Goal: Use online tool/utility: Use online tool/utility

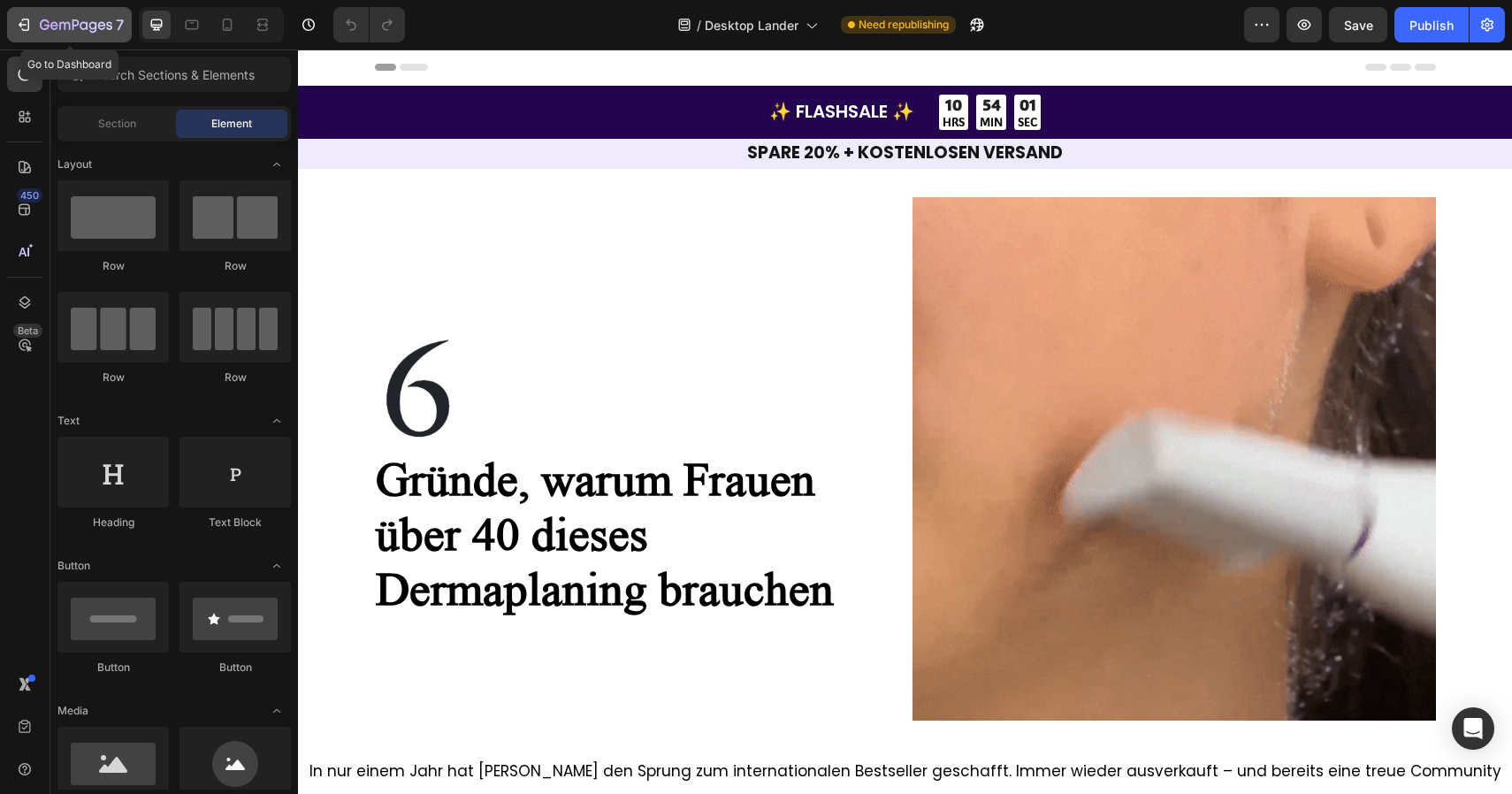
click at [74, 9] on button "7" at bounding box center [70, 25] width 125 height 36
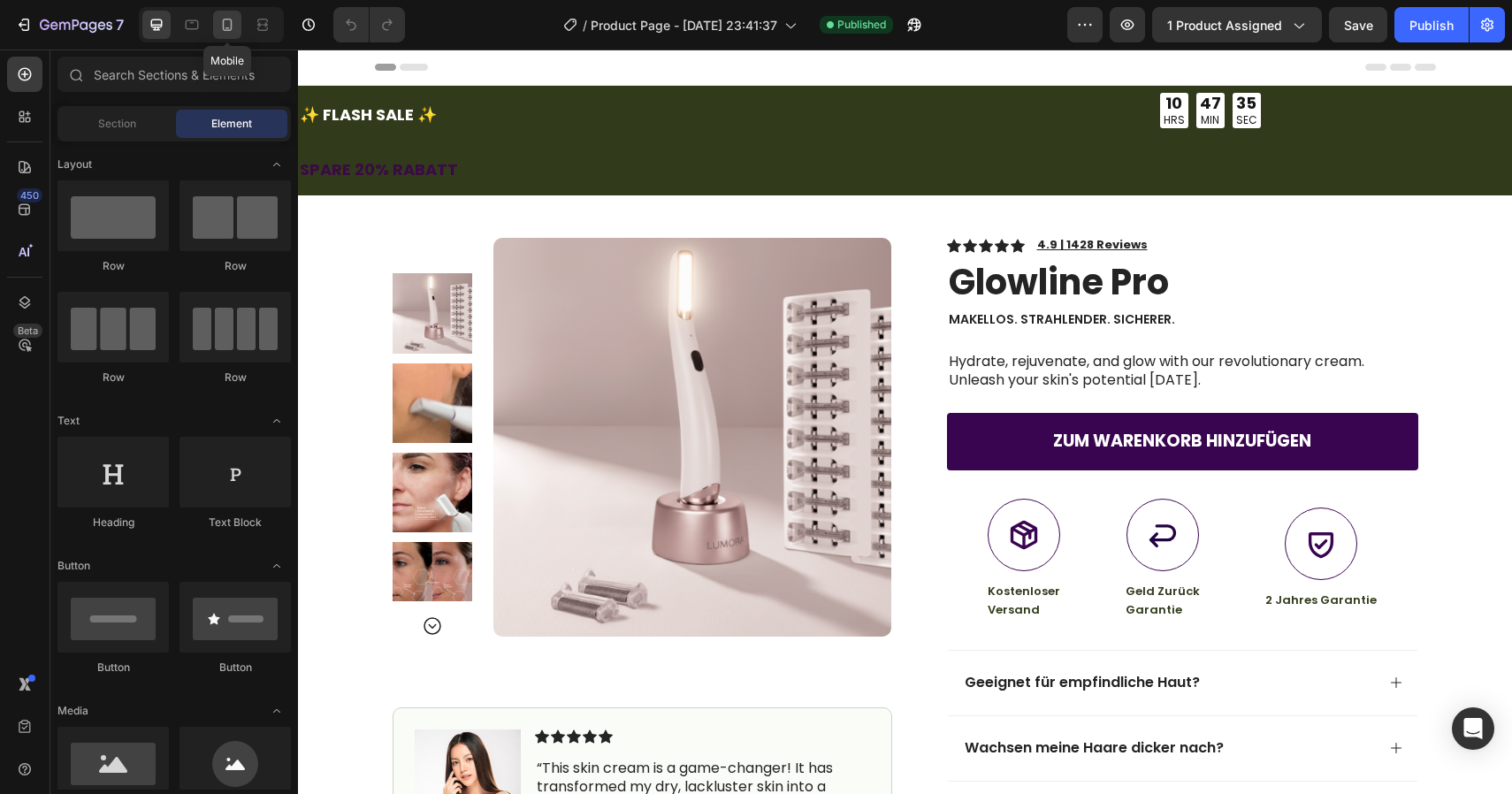
click at [219, 22] on icon at bounding box center [227, 24] width 18 height 18
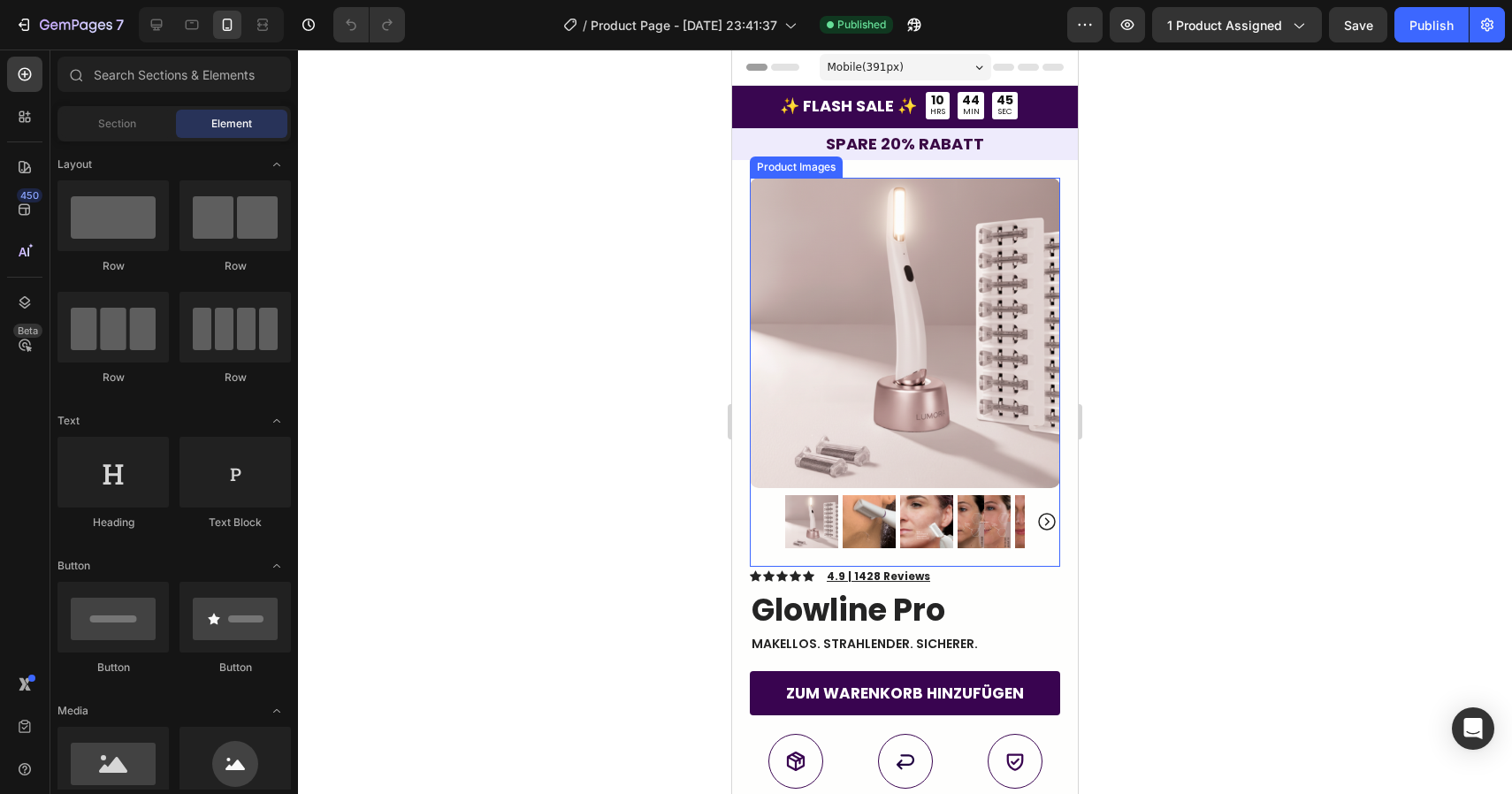
click at [874, 495] on img at bounding box center [869, 521] width 53 height 53
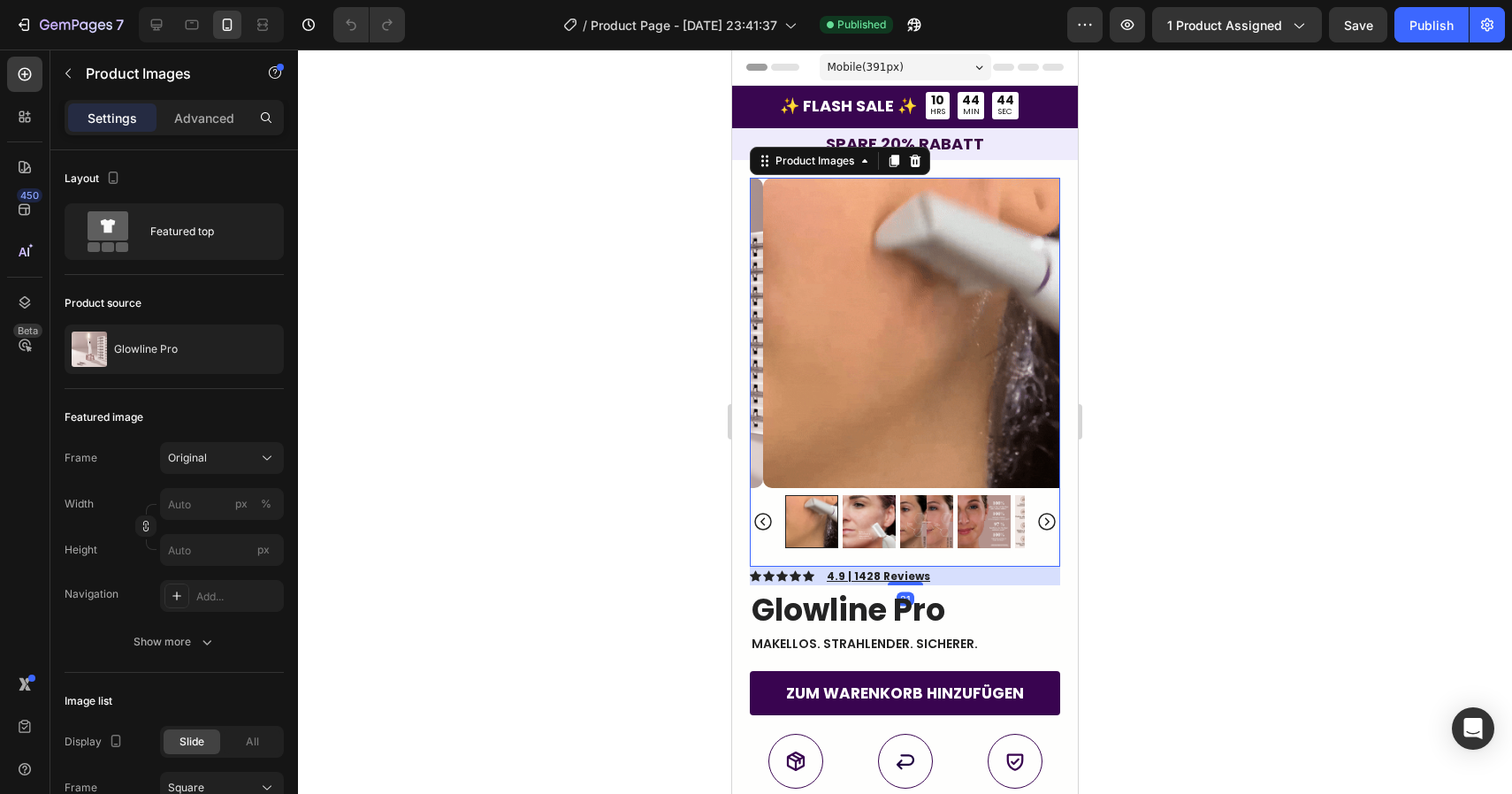
click at [874, 497] on img at bounding box center [869, 521] width 53 height 53
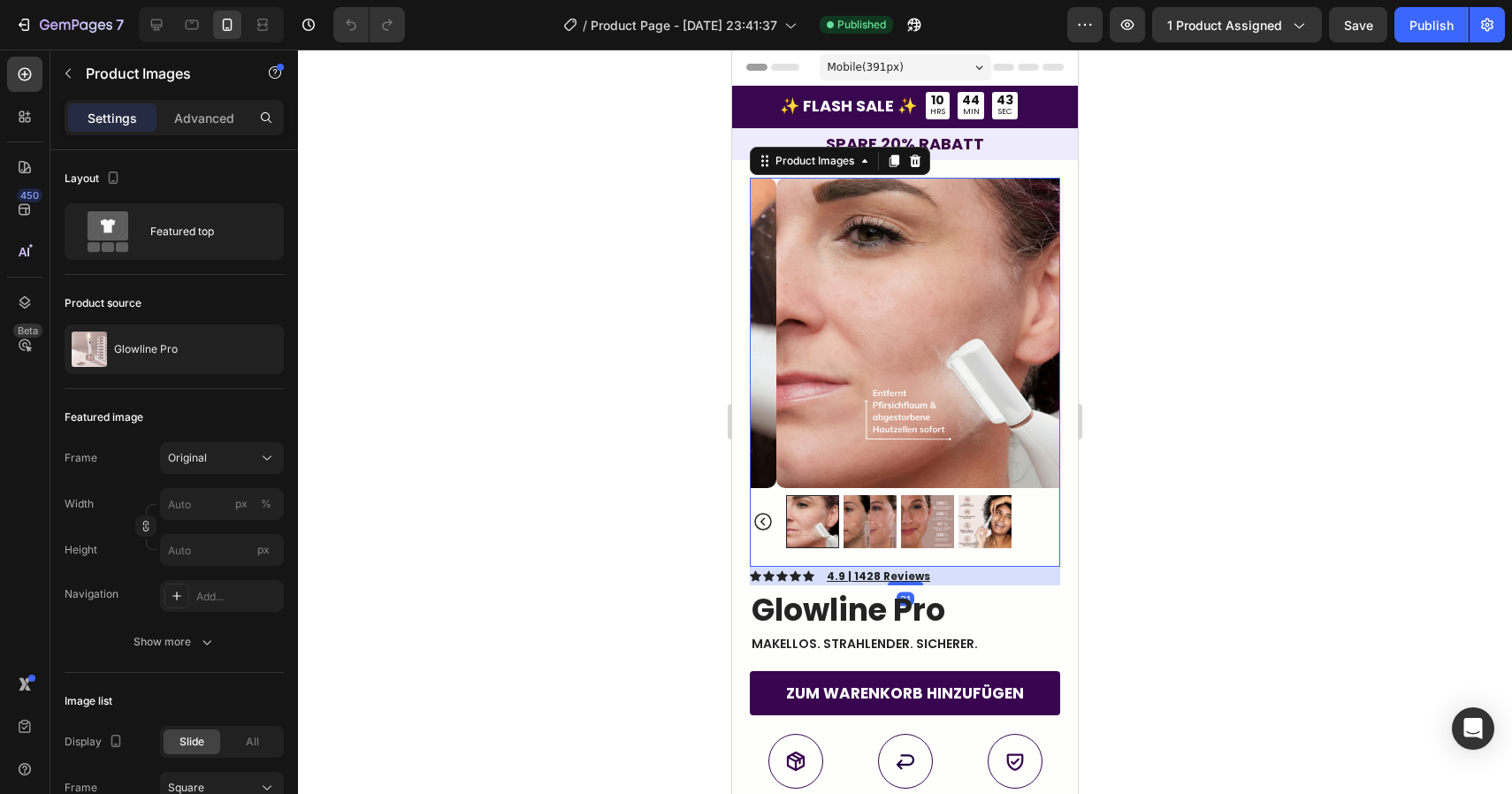
click at [874, 497] on img at bounding box center [870, 521] width 53 height 53
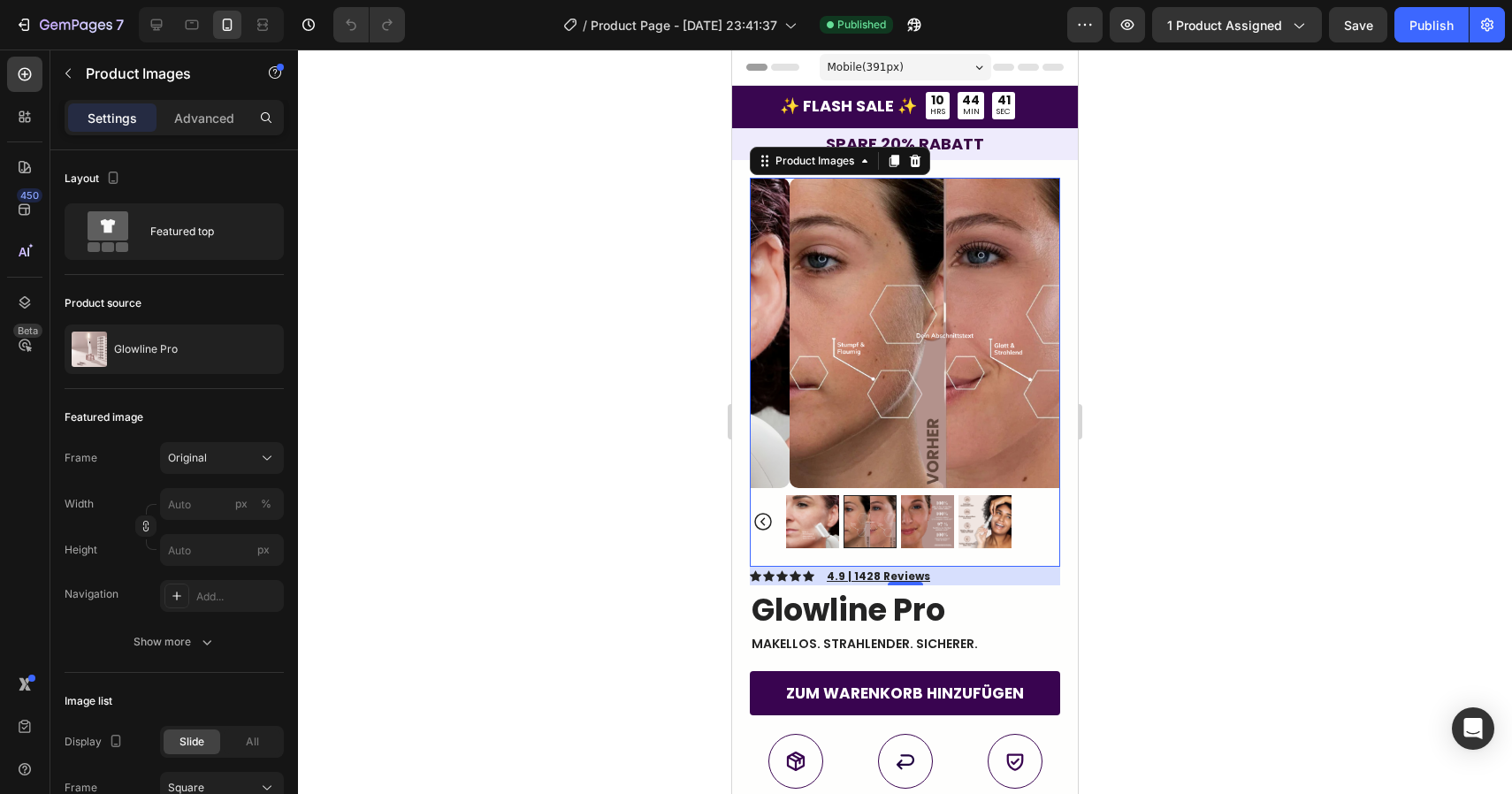
click at [914, 505] on img at bounding box center [927, 521] width 53 height 53
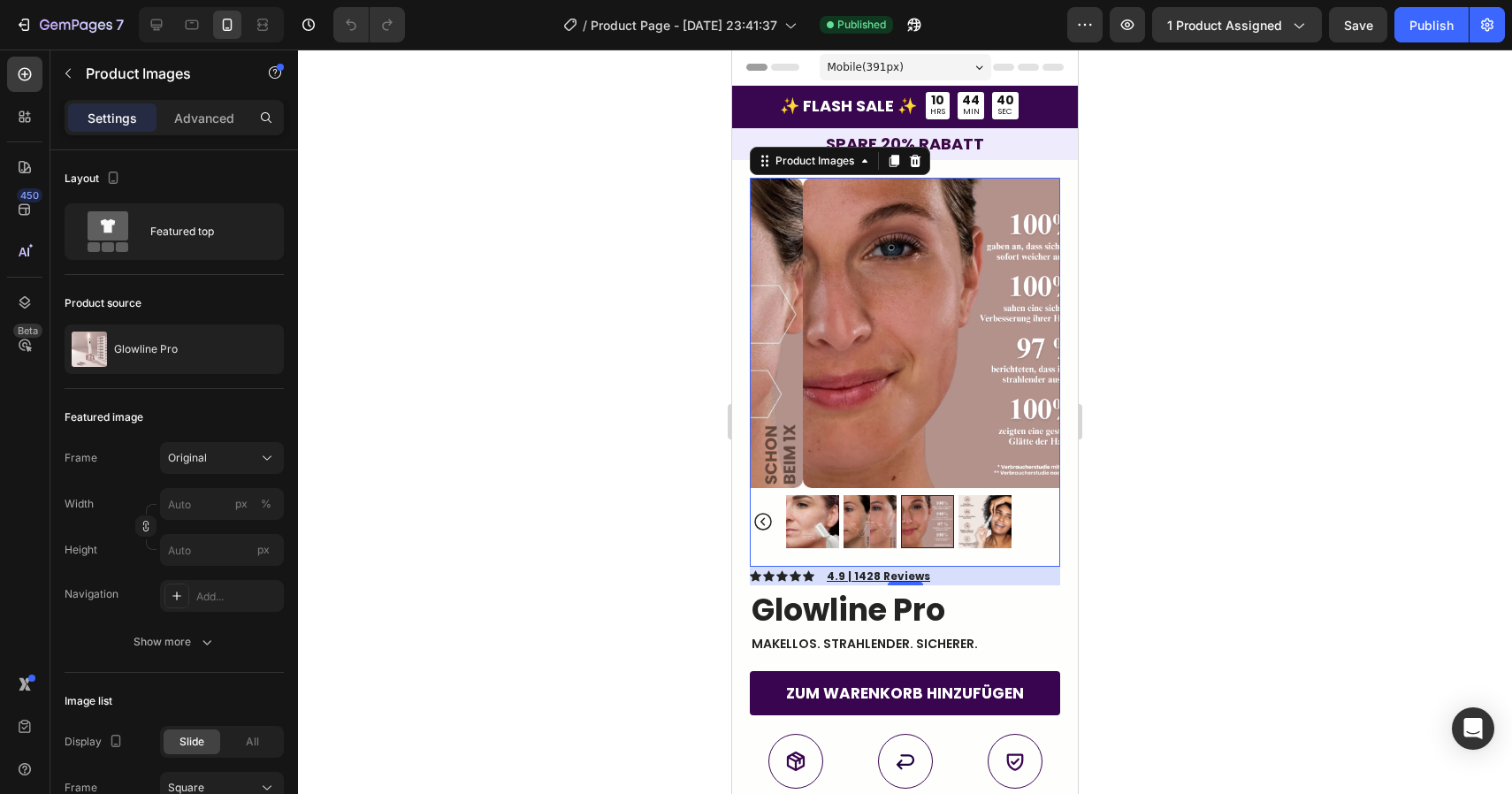
click at [991, 516] on img at bounding box center [984, 521] width 53 height 53
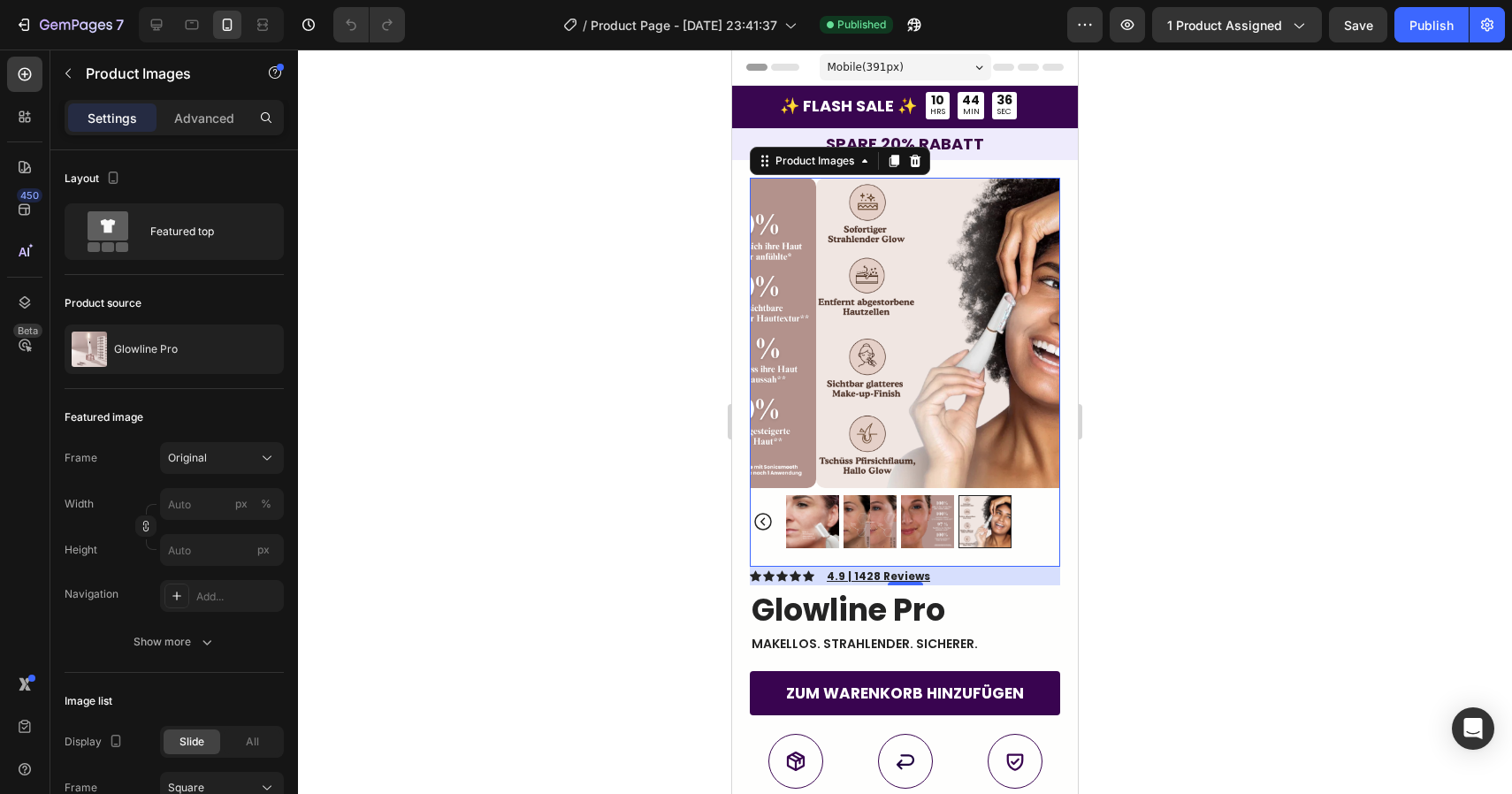
click at [765, 511] on icon "Carousel Back Arrow" at bounding box center [763, 521] width 22 height 22
click at [796, 504] on img at bounding box center [811, 521] width 53 height 53
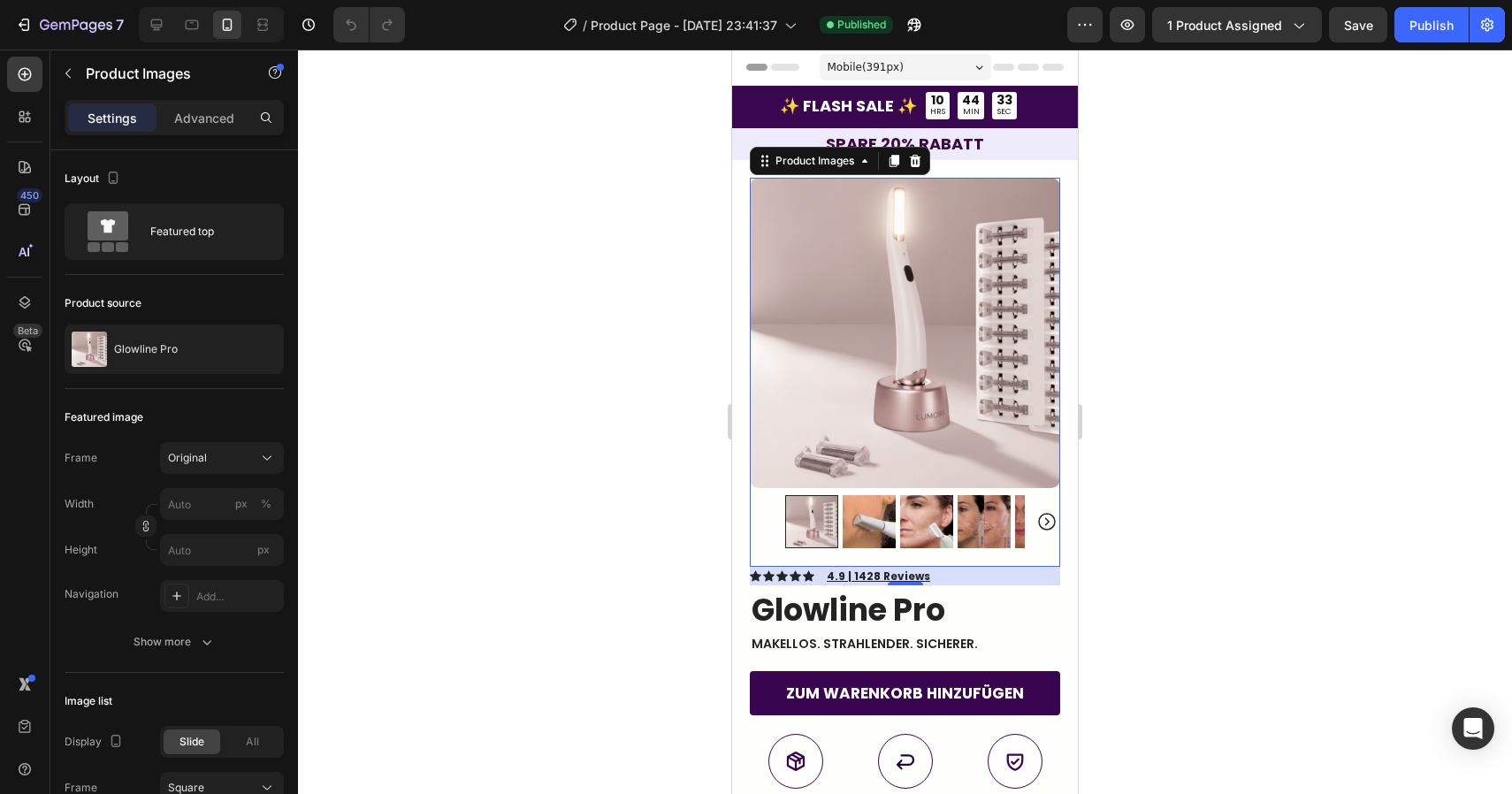
click at [674, 463] on div at bounding box center [905, 422] width 1214 height 745
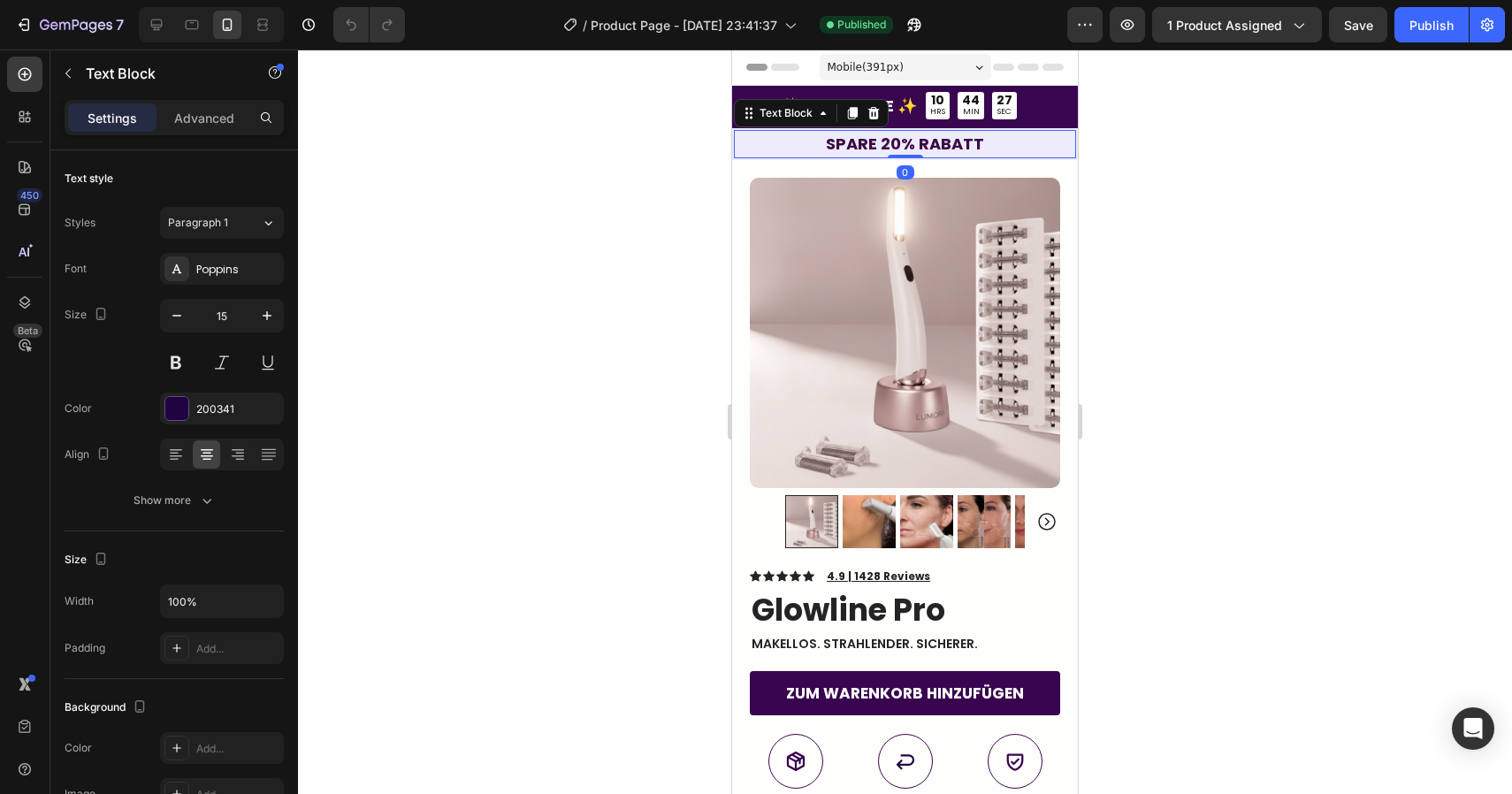
click at [953, 145] on strong "SPARE 20% RABATT" at bounding box center [905, 144] width 158 height 23
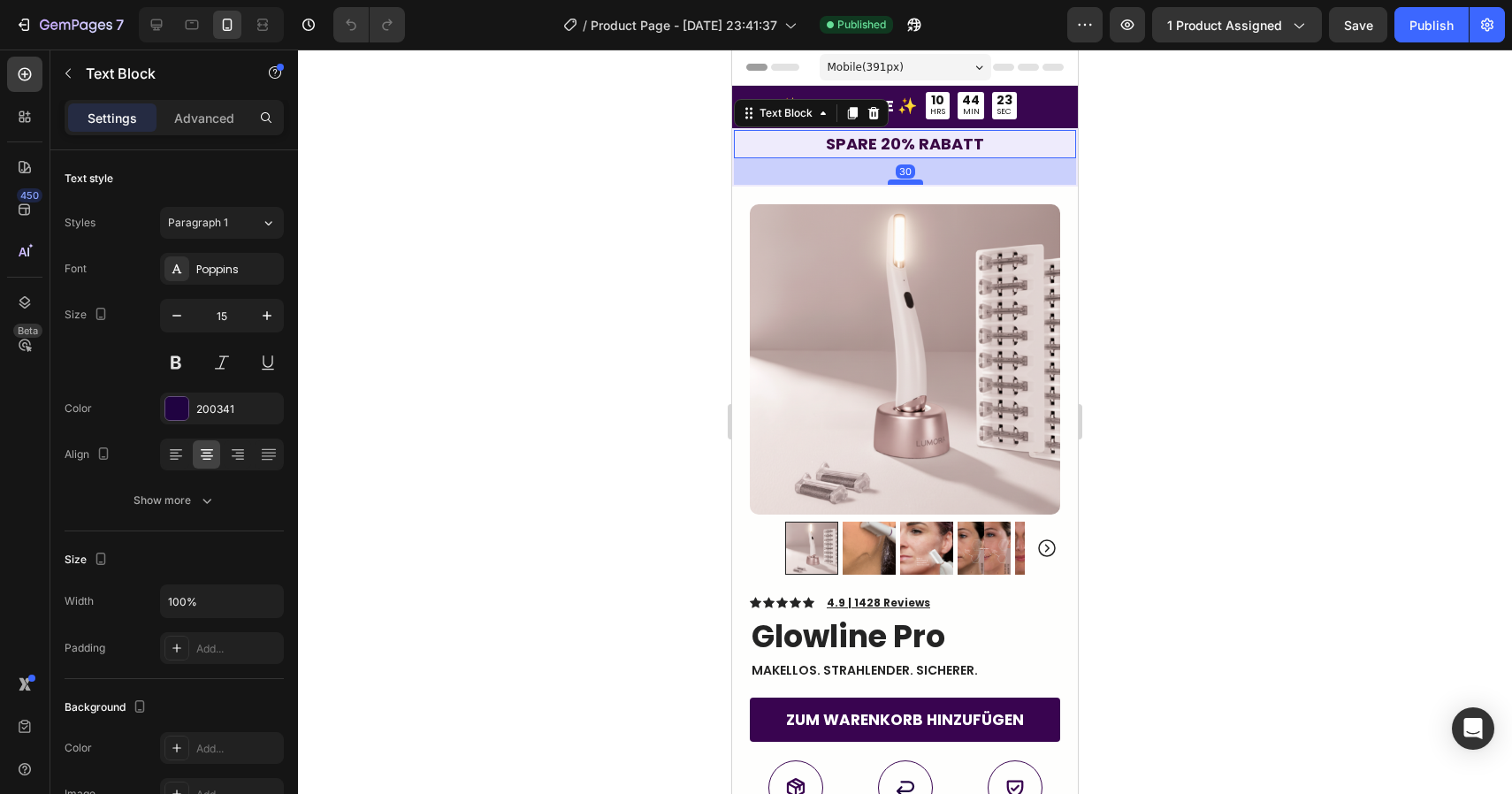
drag, startPoint x: 902, startPoint y: 155, endPoint x: 903, endPoint y: 182, distance: 27.0
click at [903, 182] on div at bounding box center [906, 183] width 36 height 6
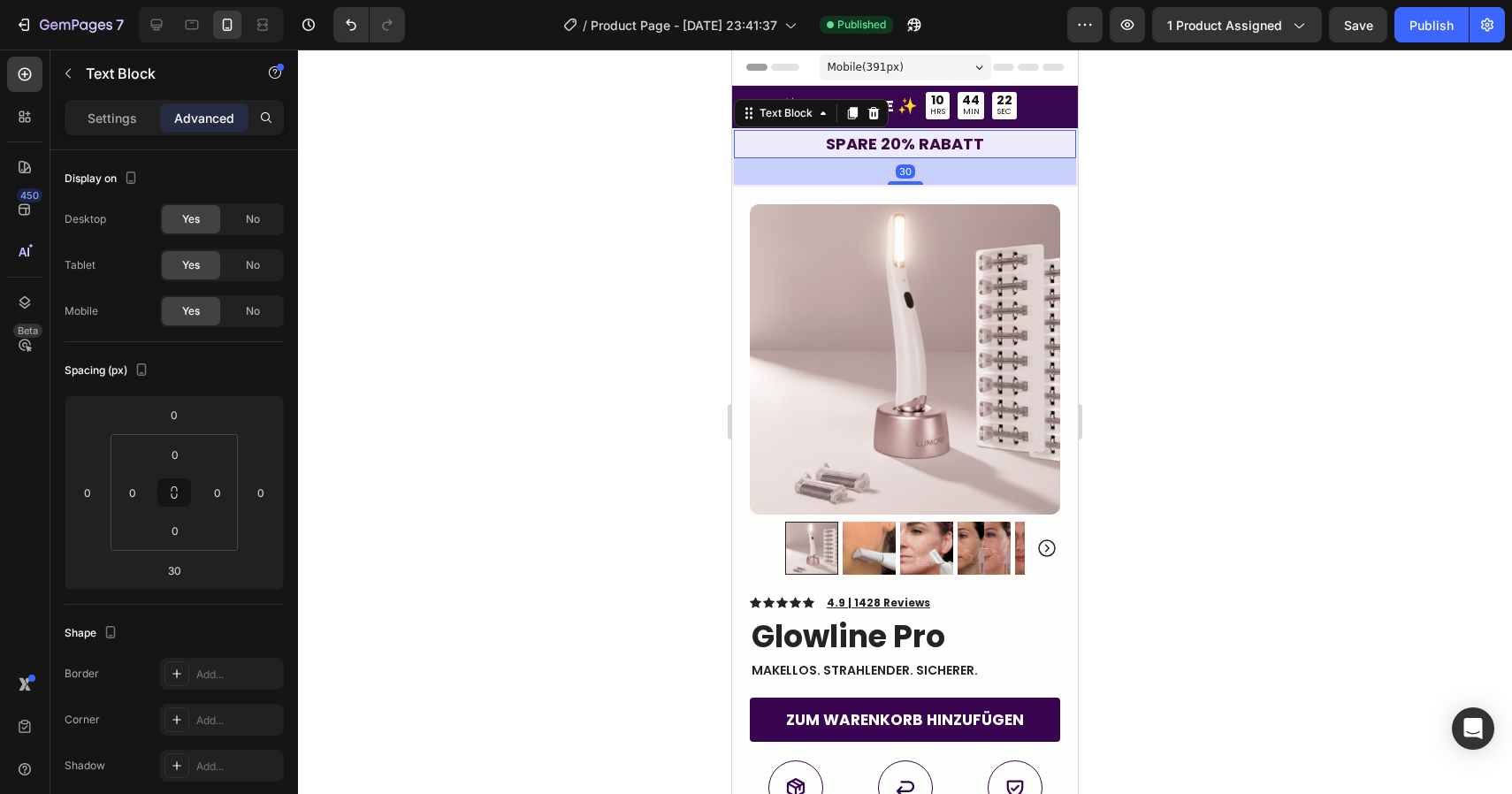
click at [566, 247] on div at bounding box center [905, 422] width 1214 height 745
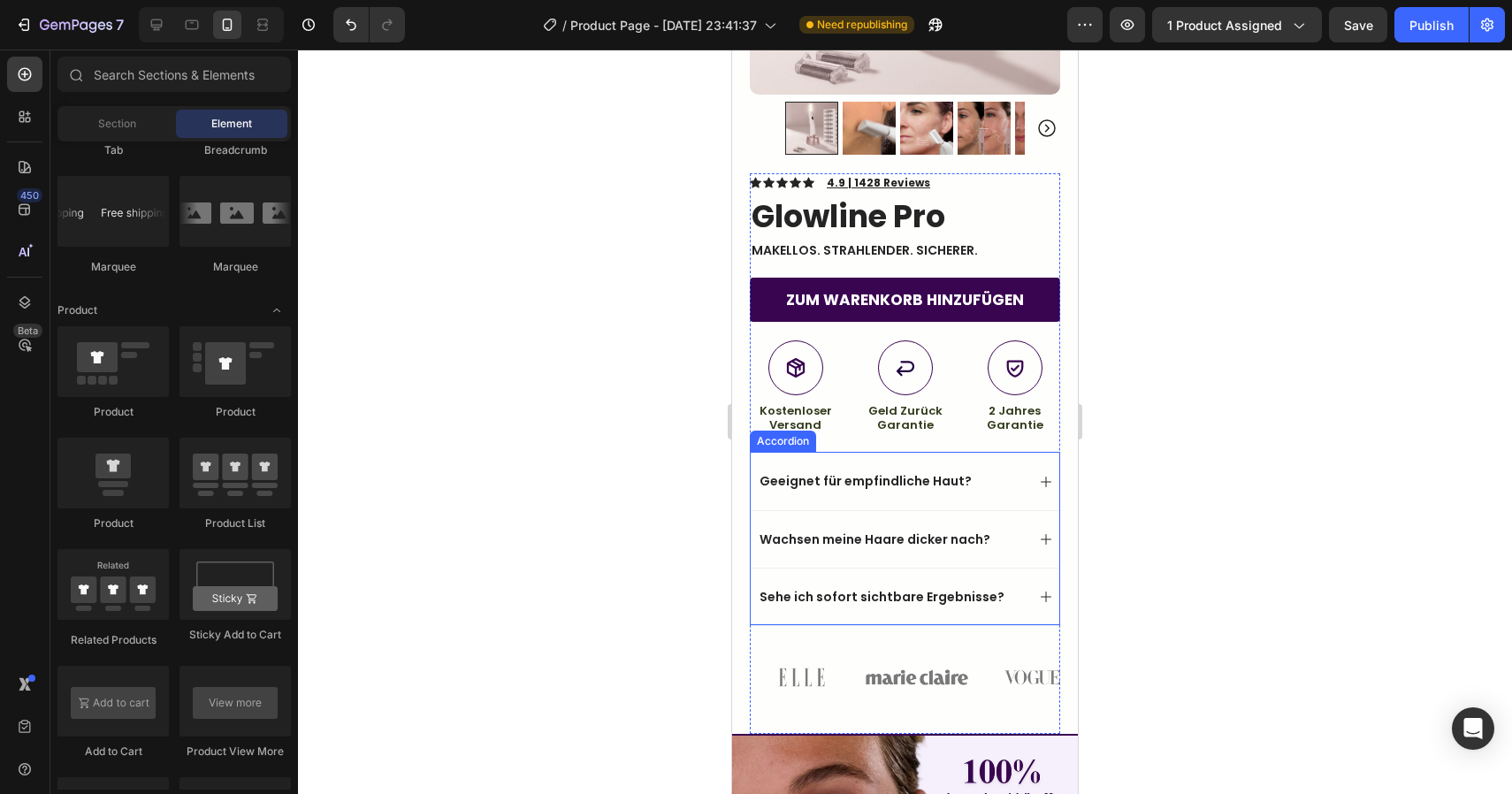
scroll to position [567, 0]
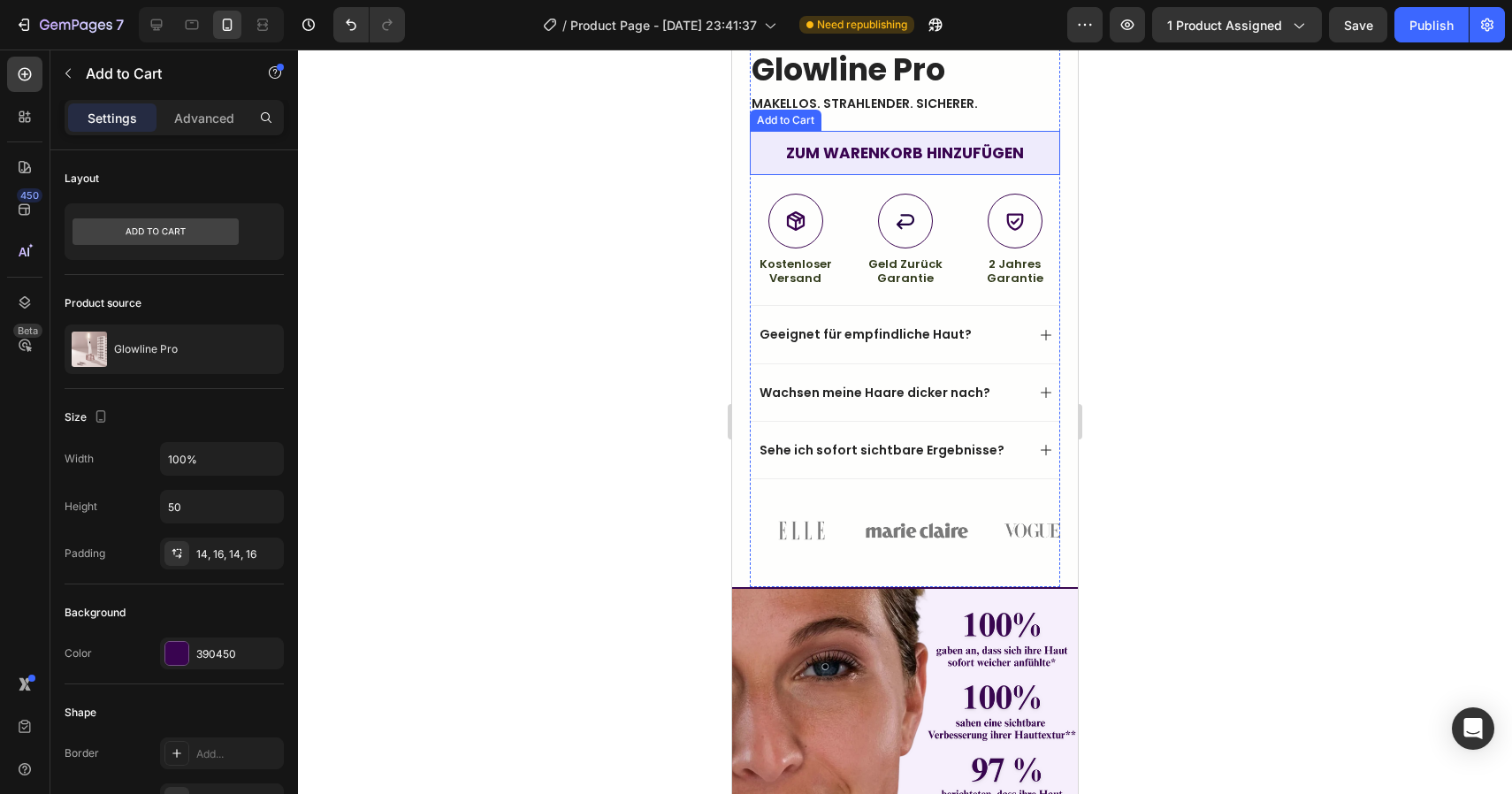
click at [922, 152] on button "ZUM WARENKORB HINZUFÜGEN" at bounding box center [905, 152] width 310 height 44
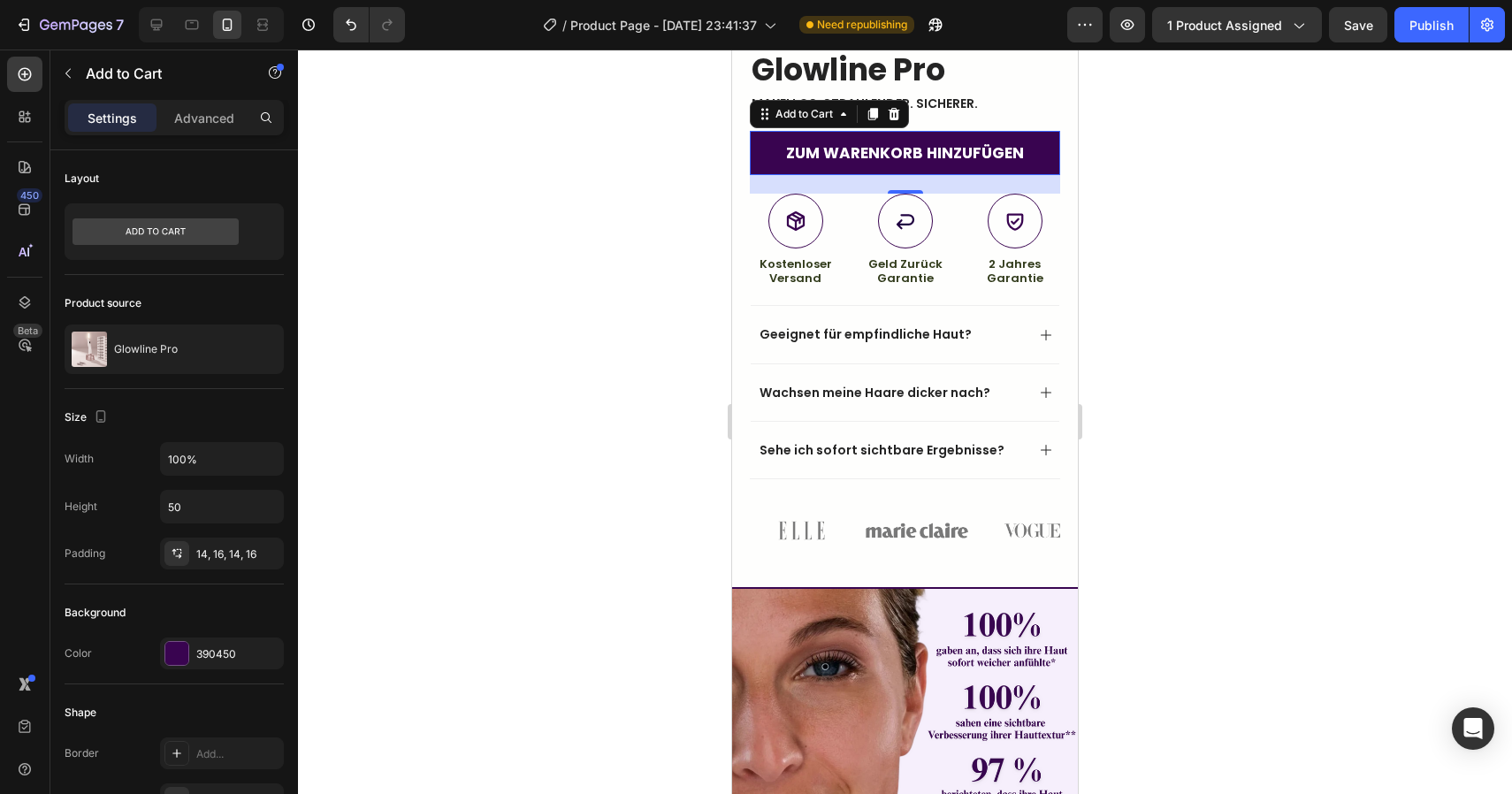
click at [559, 193] on div at bounding box center [905, 422] width 1214 height 745
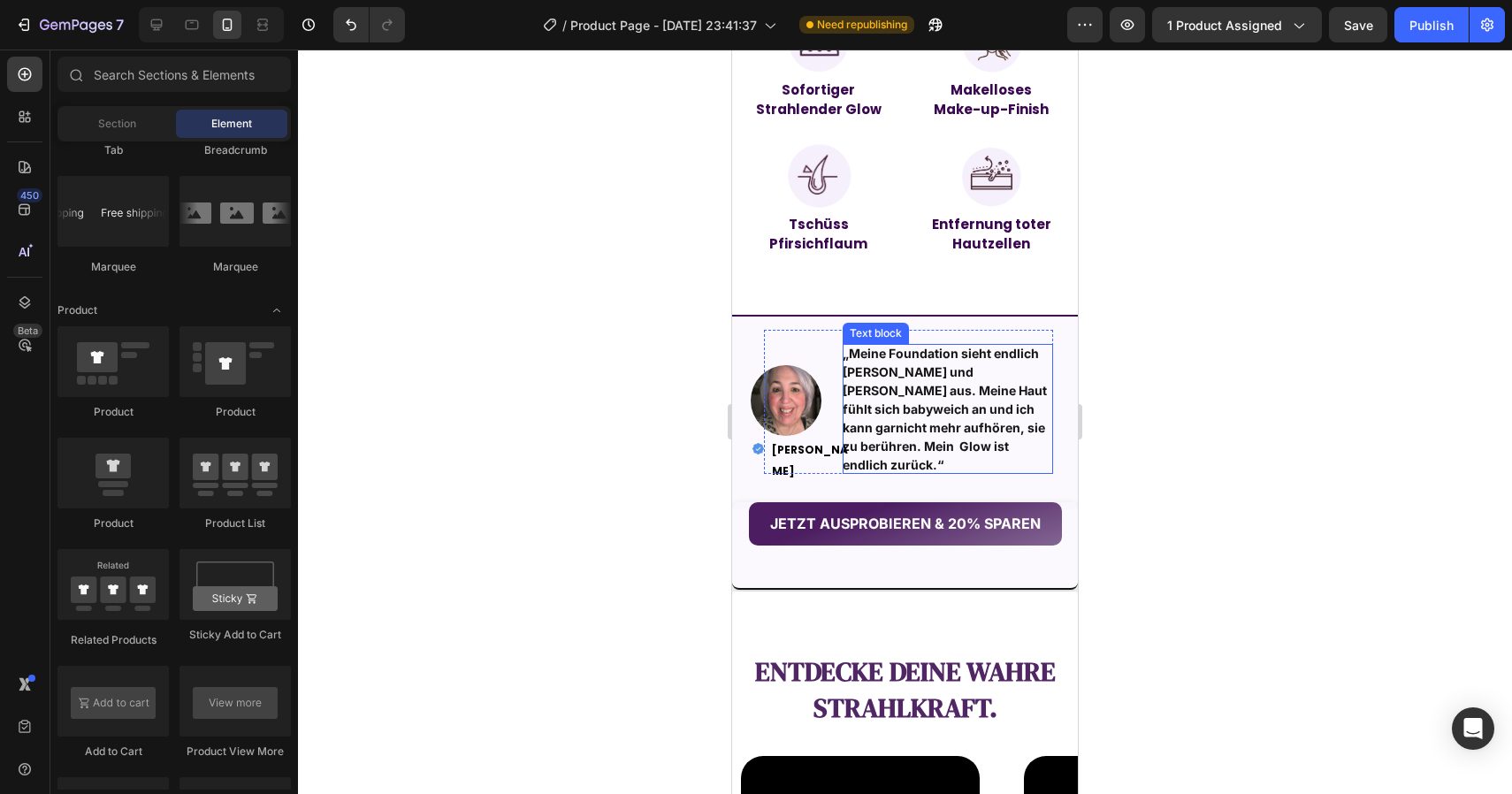
scroll to position [1475, 0]
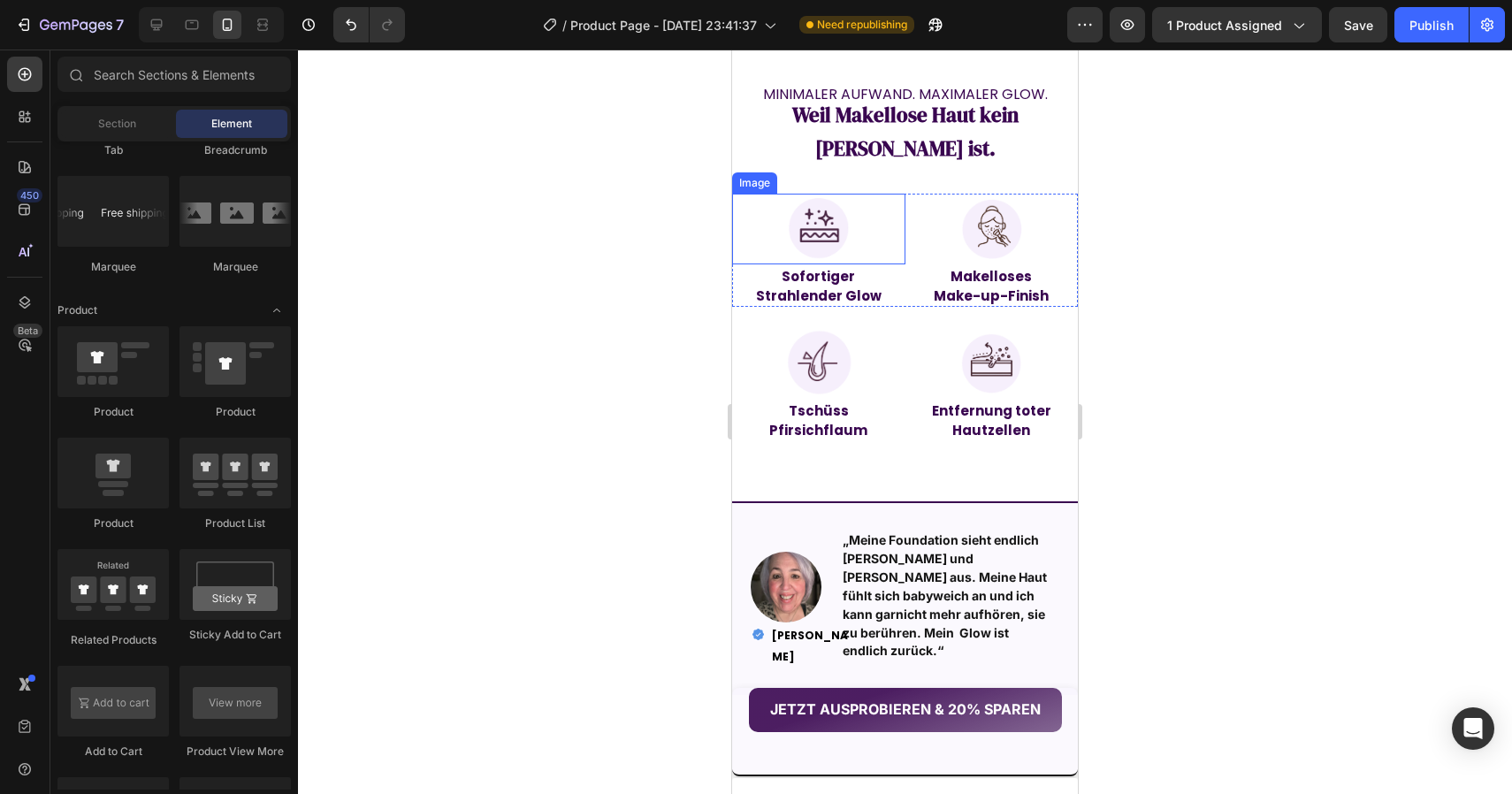
click at [816, 194] on img at bounding box center [818, 229] width 71 height 71
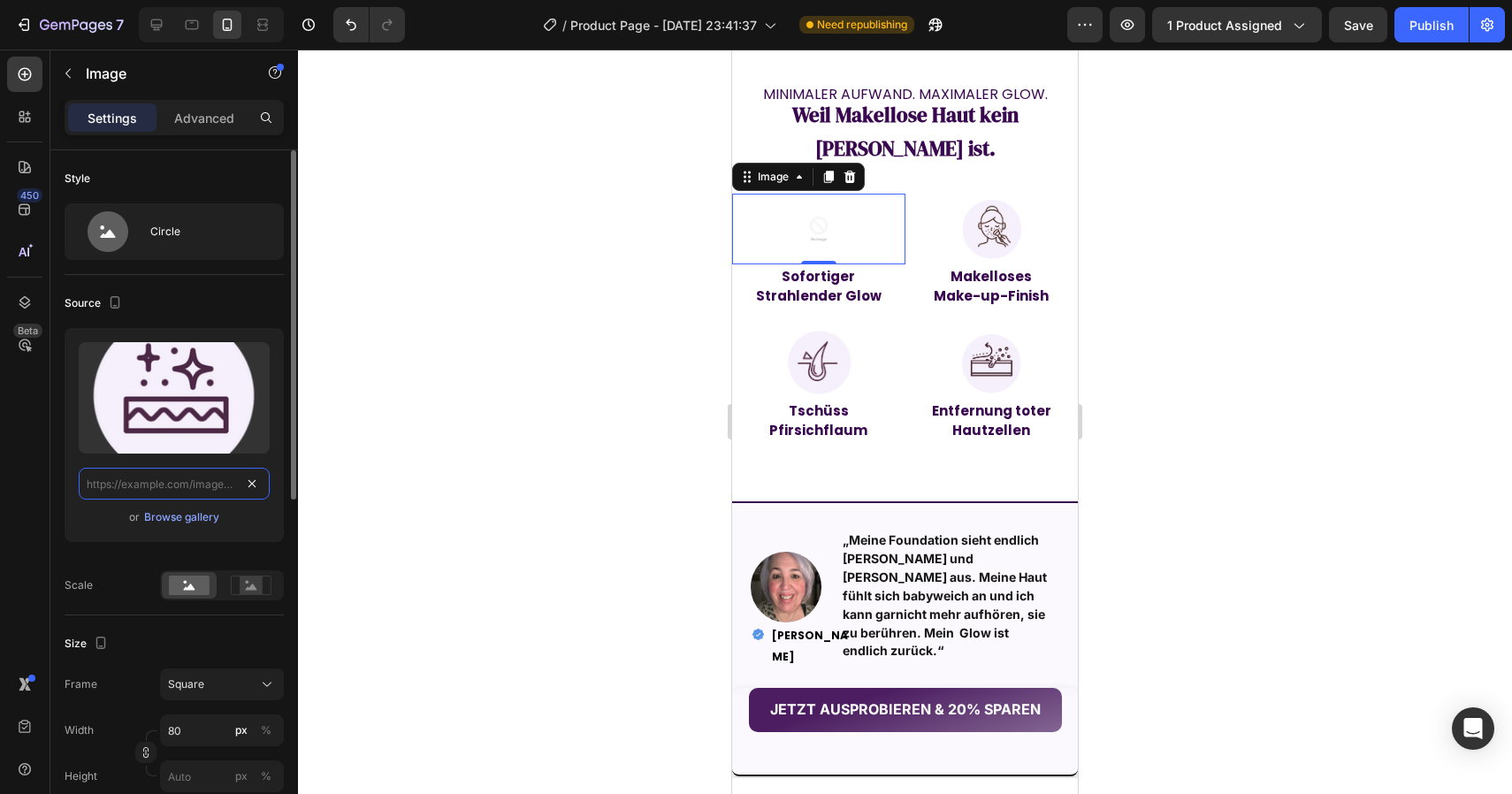
scroll to position [0, 0]
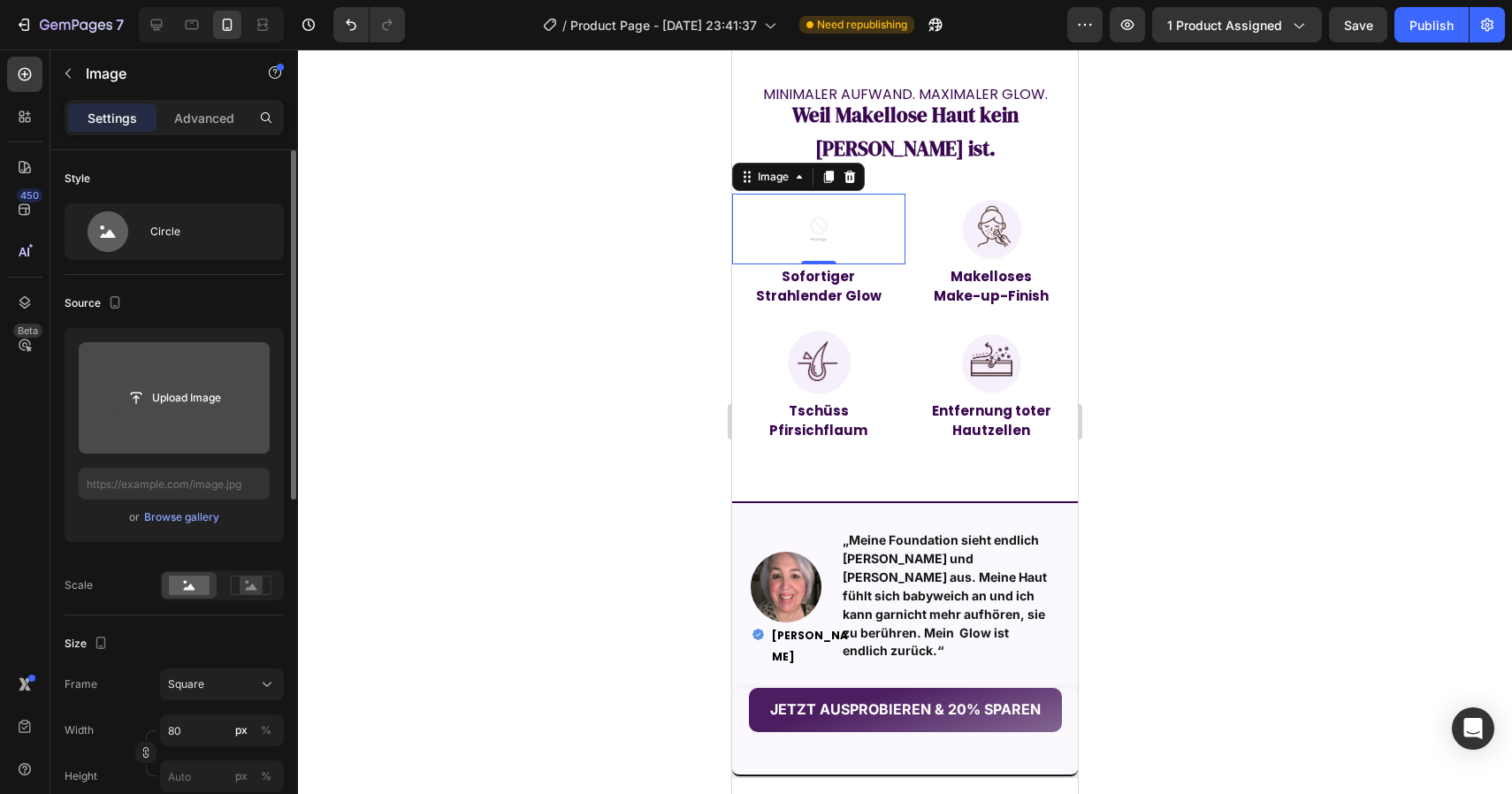
click at [197, 409] on input "file" at bounding box center [174, 398] width 122 height 30
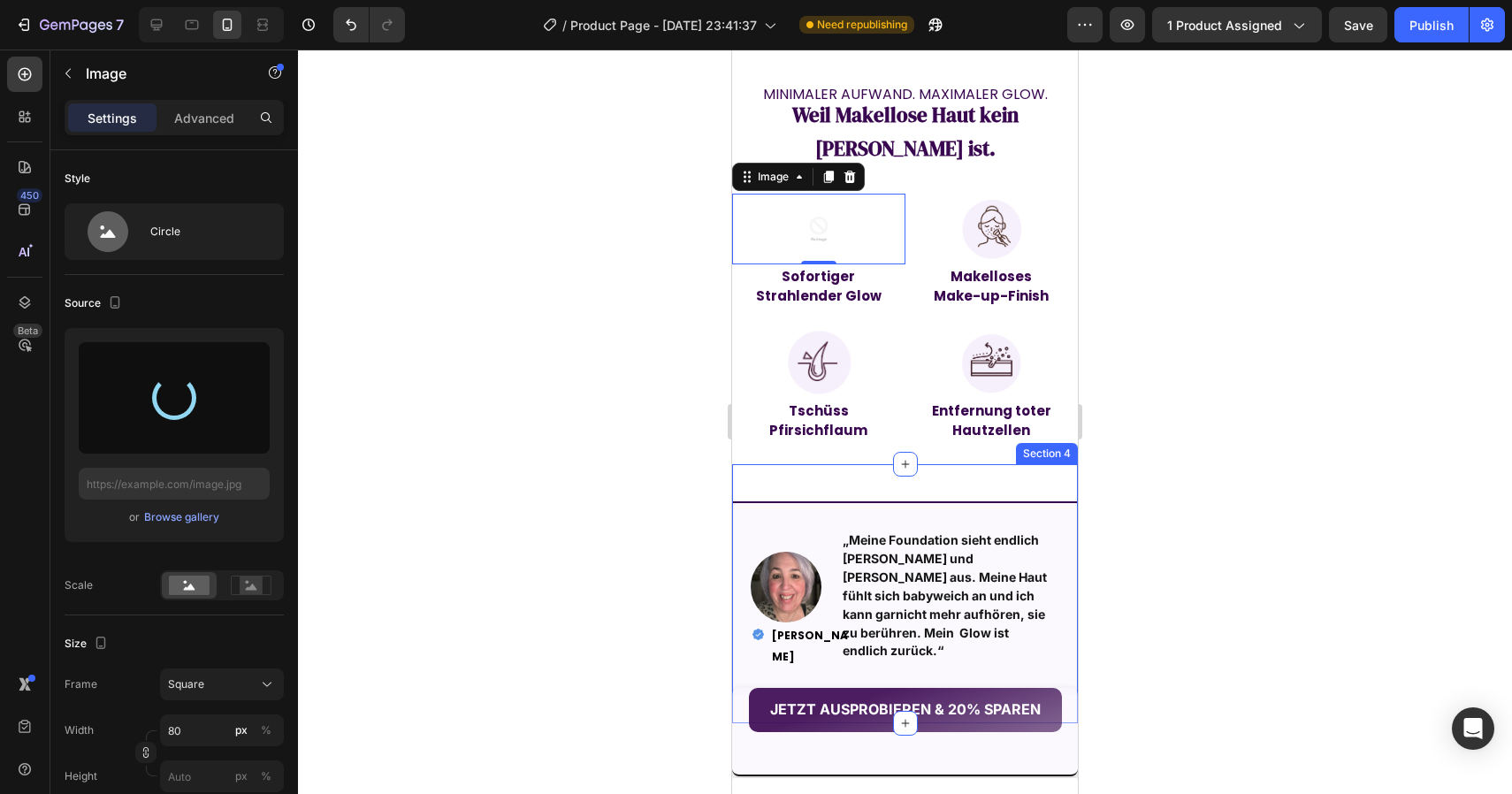
type input "[URL][DOMAIN_NAME]"
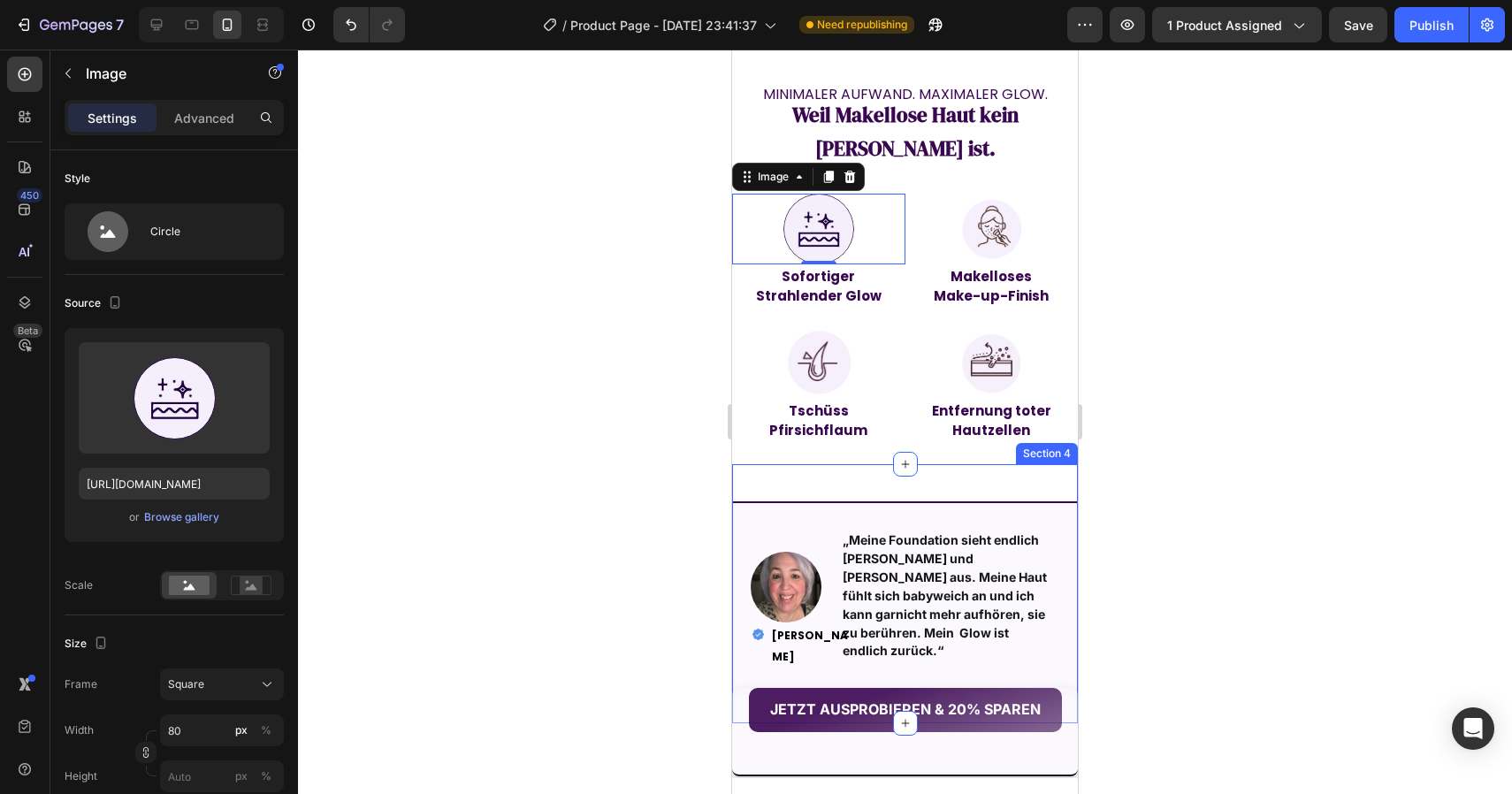
click at [1182, 324] on div at bounding box center [905, 422] width 1214 height 745
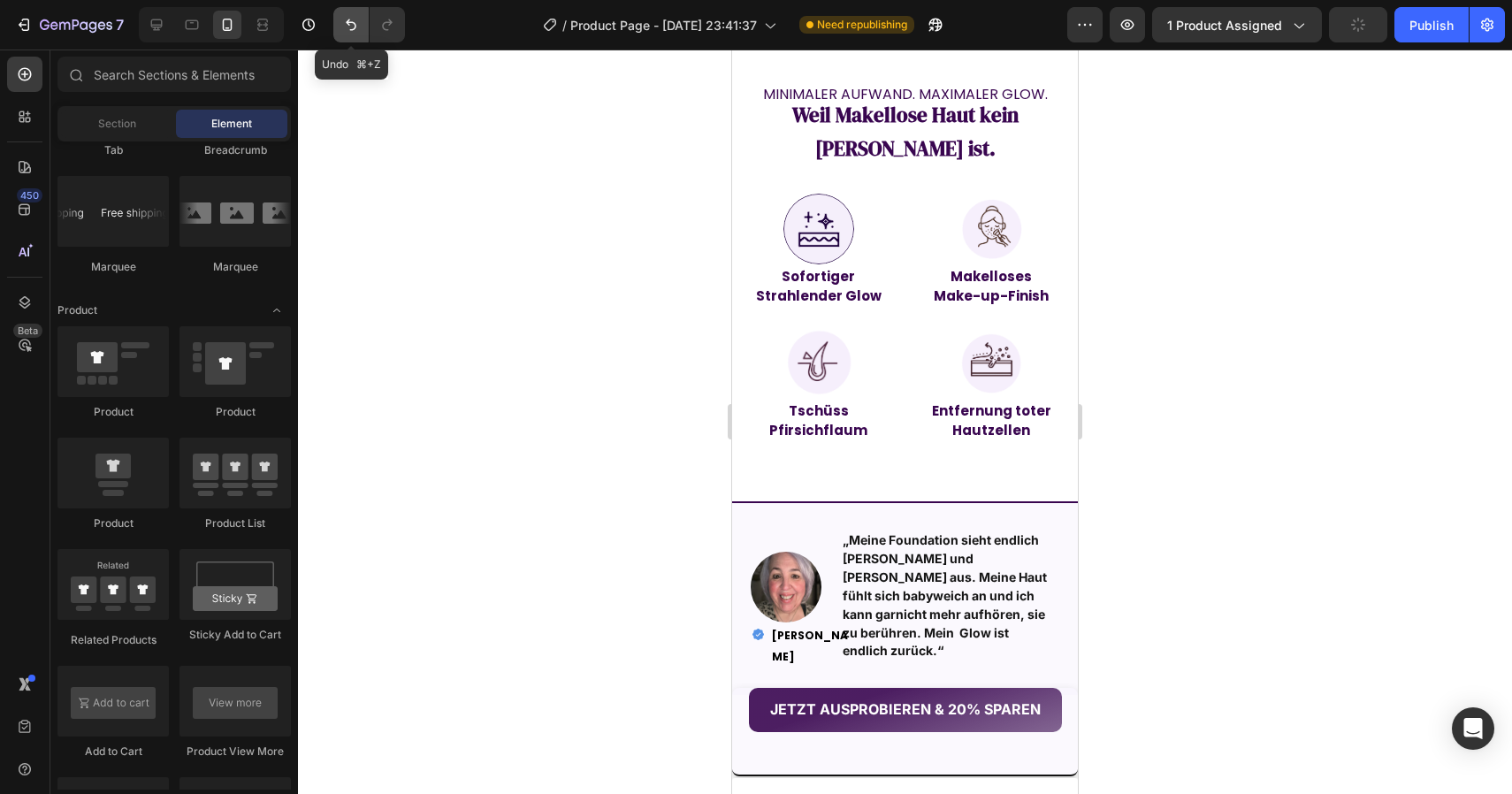
click at [353, 18] on icon "Undo/Redo" at bounding box center [351, 24] width 18 height 18
click at [381, 22] on icon "Undo/Redo" at bounding box center [386, 24] width 18 height 18
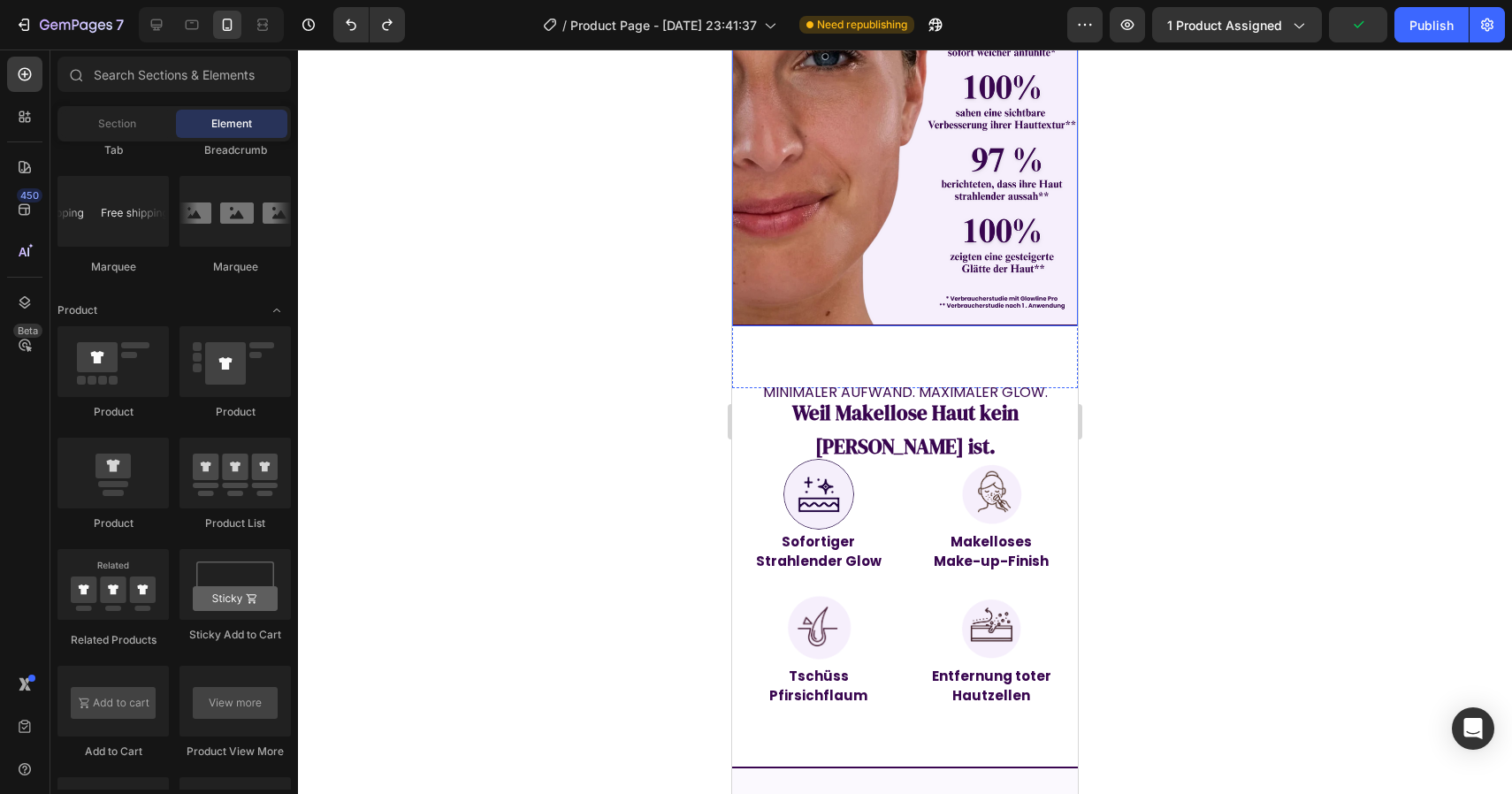
scroll to position [1198, 0]
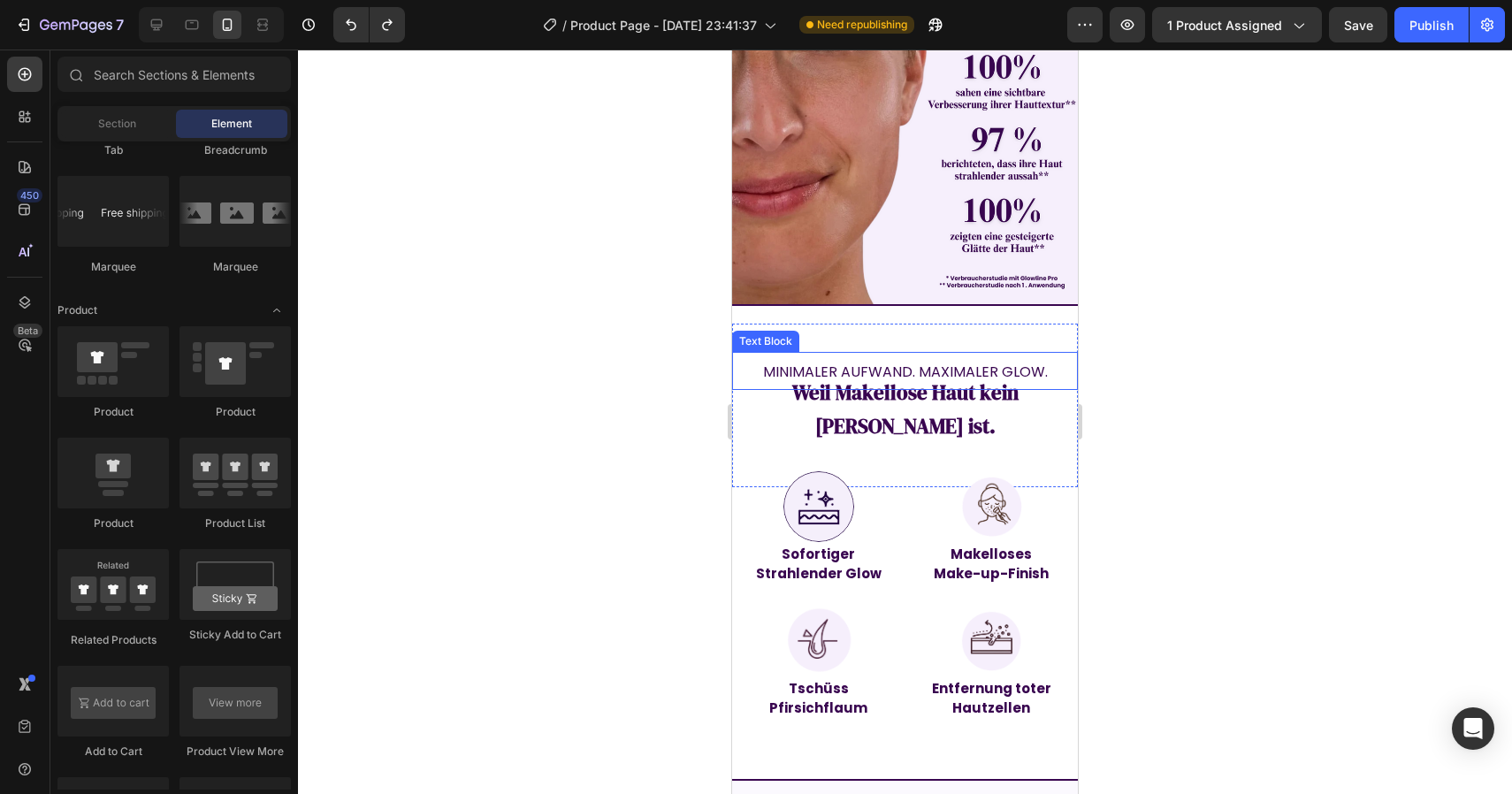
click at [953, 354] on p "MINIMALER AUFWAND. MAXIMALER GLOW." at bounding box center [905, 372] width 342 height 36
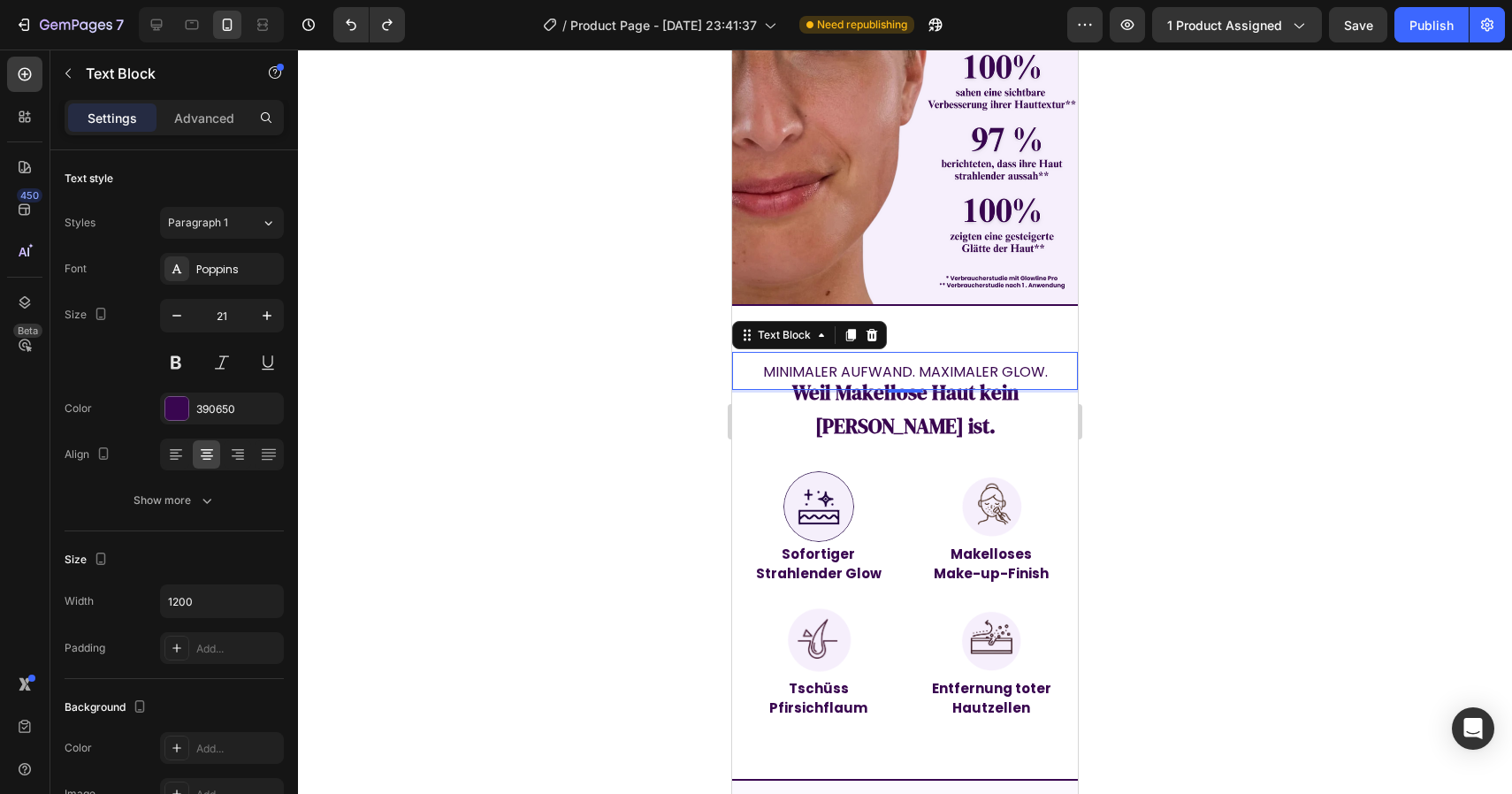
click at [890, 362] on span "MINIMALER AUFWAND. MAXIMALER GLOW." at bounding box center [905, 373] width 285 height 21
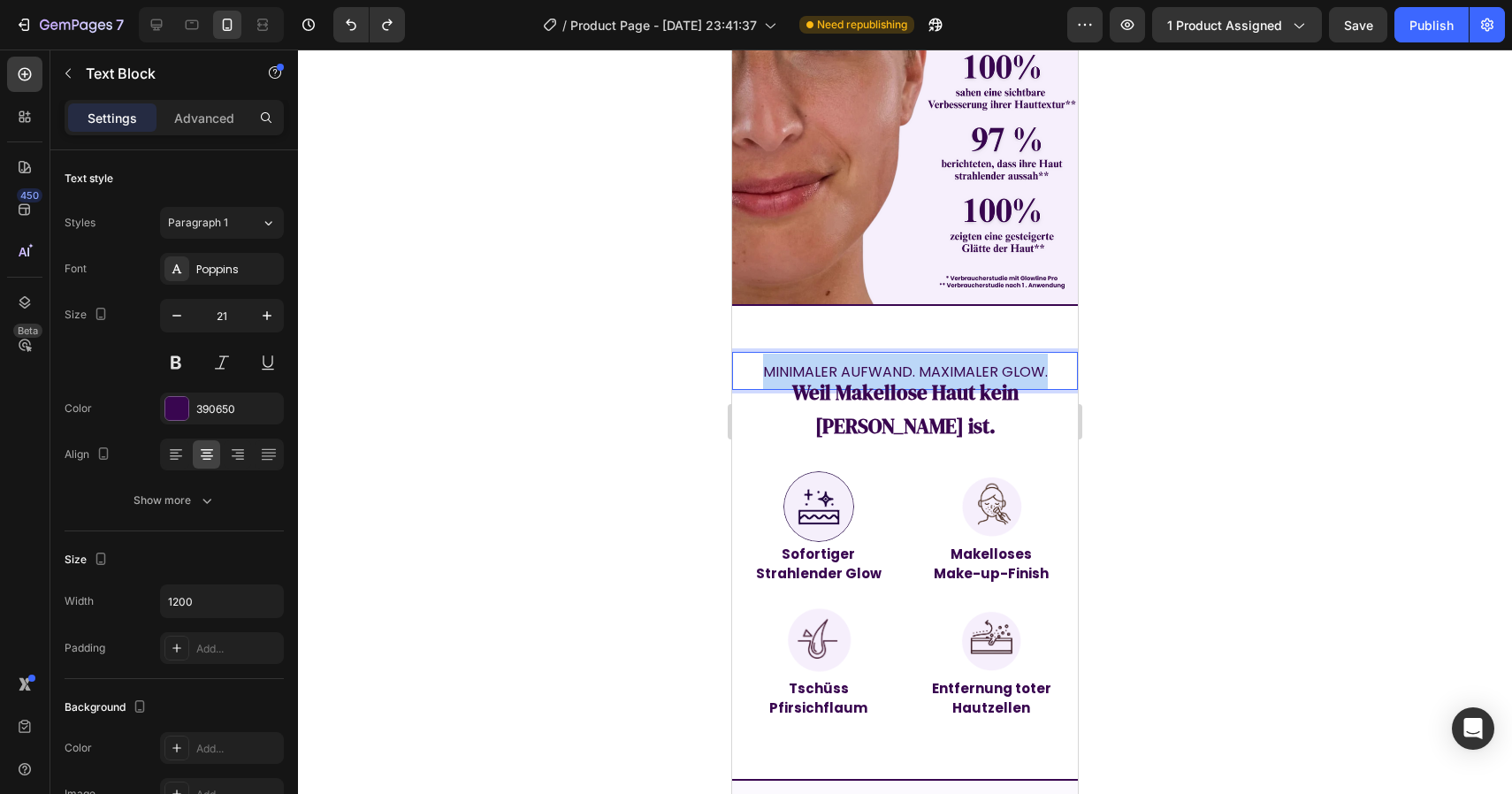
click at [890, 362] on span "MINIMALER AUFWAND. MAXIMALER GLOW." at bounding box center [905, 373] width 285 height 21
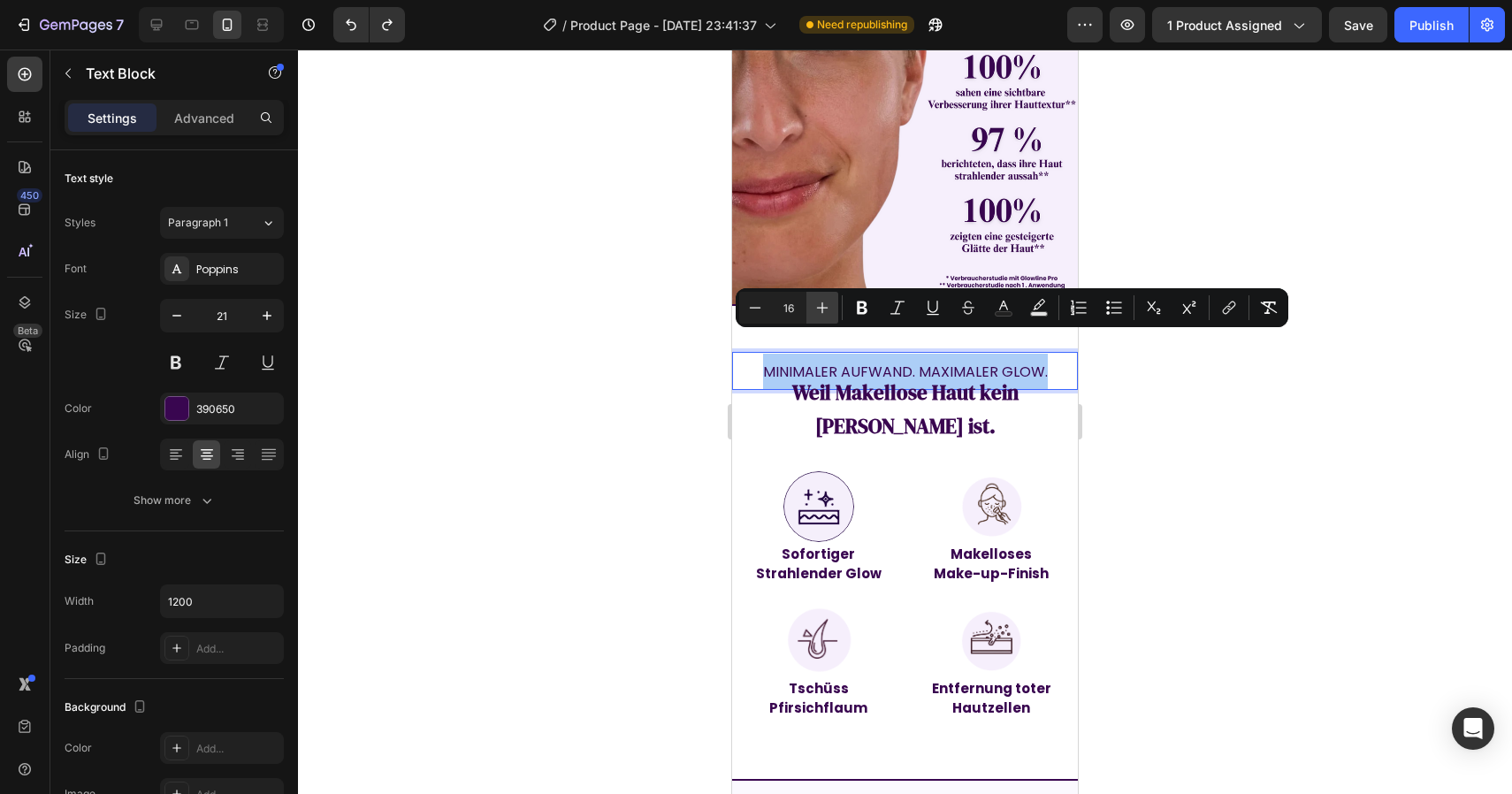
click at [826, 309] on icon "Editor contextual toolbar" at bounding box center [822, 308] width 18 height 18
type input "18"
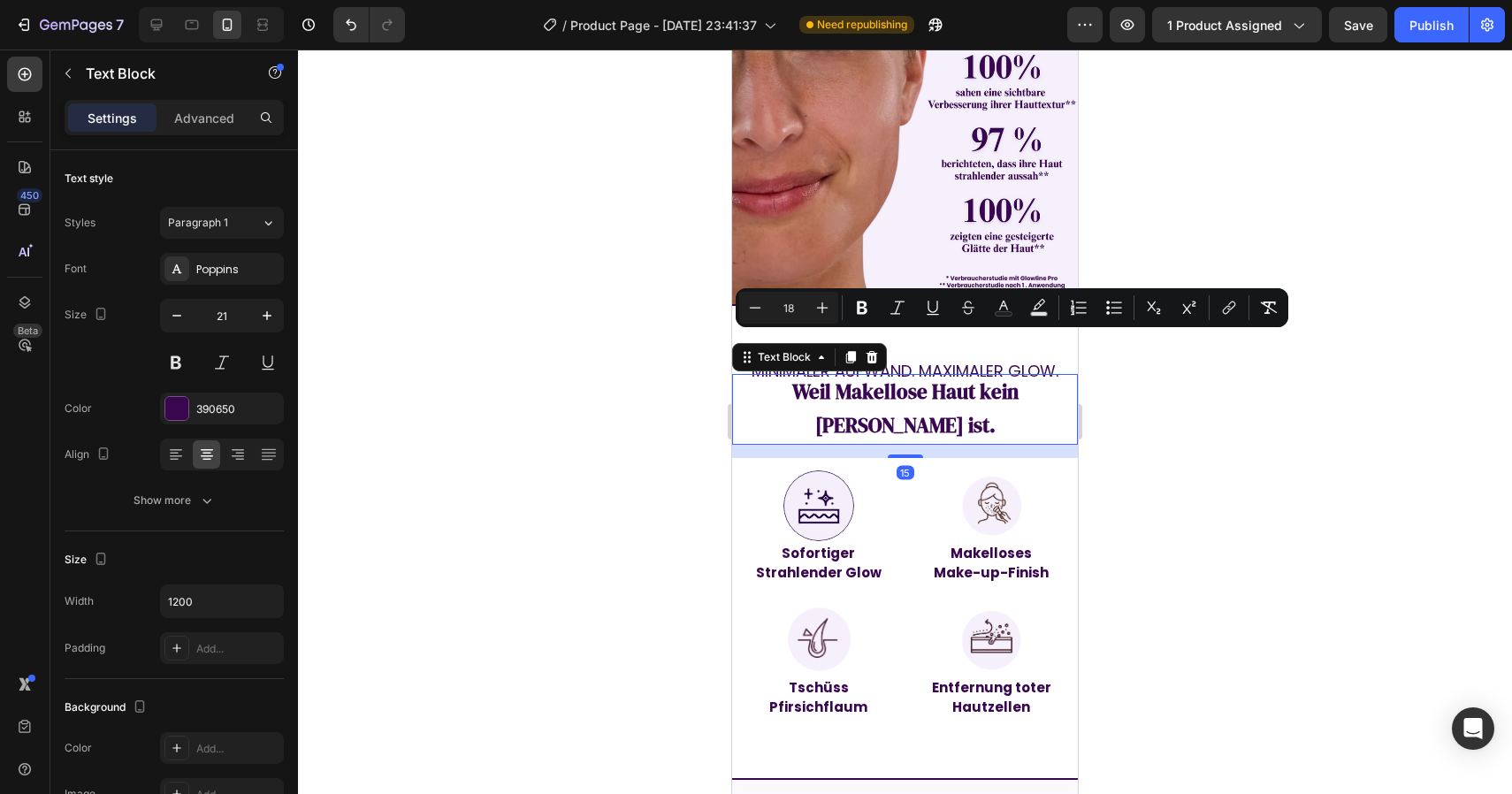
click at [830, 377] on strong "Weil Makellose Haut kein [PERSON_NAME] ist." at bounding box center [905, 408] width 227 height 62
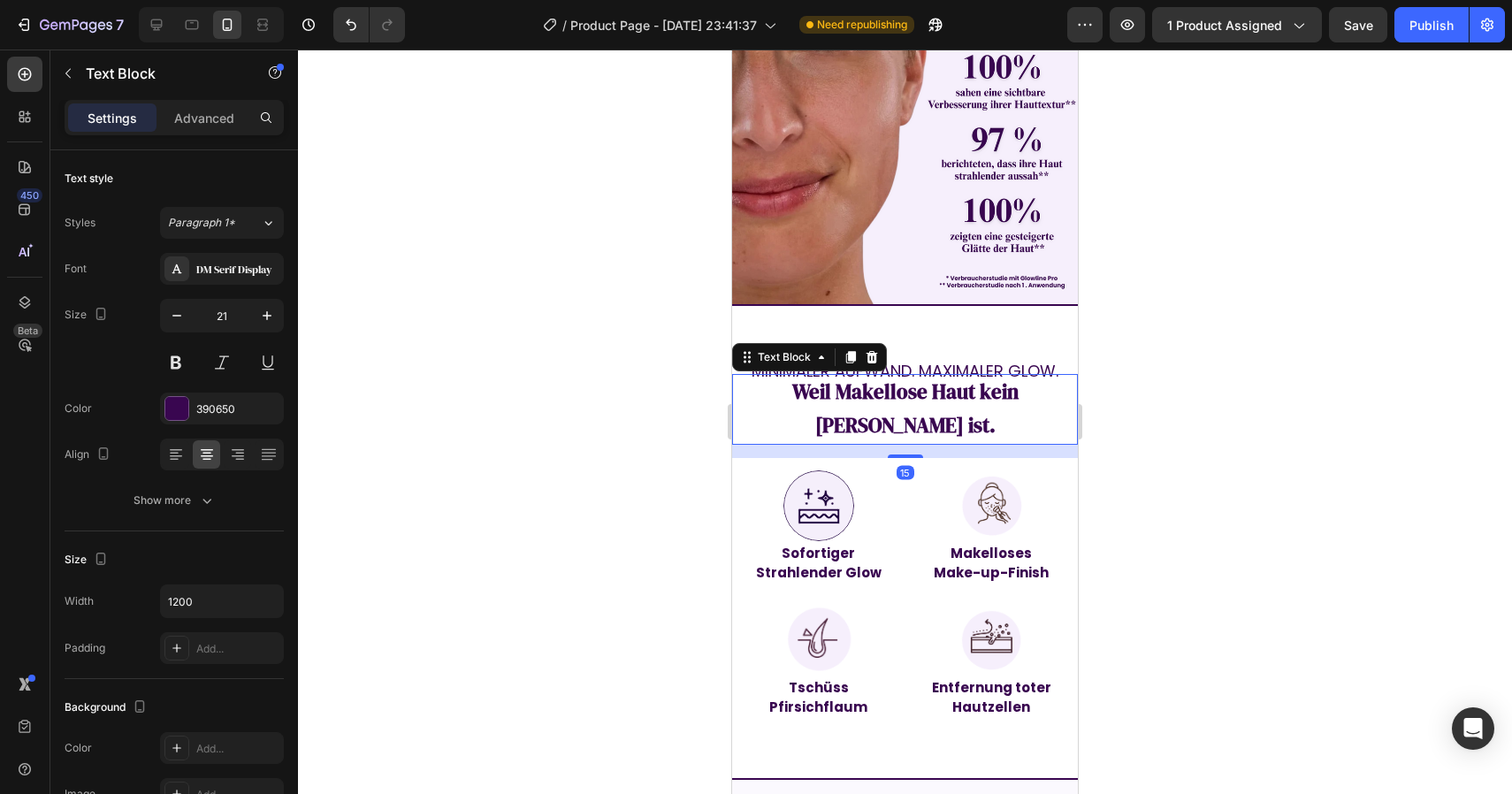
click at [830, 377] on strong "Weil Makellose Haut kein [PERSON_NAME] ist." at bounding box center [905, 408] width 227 height 62
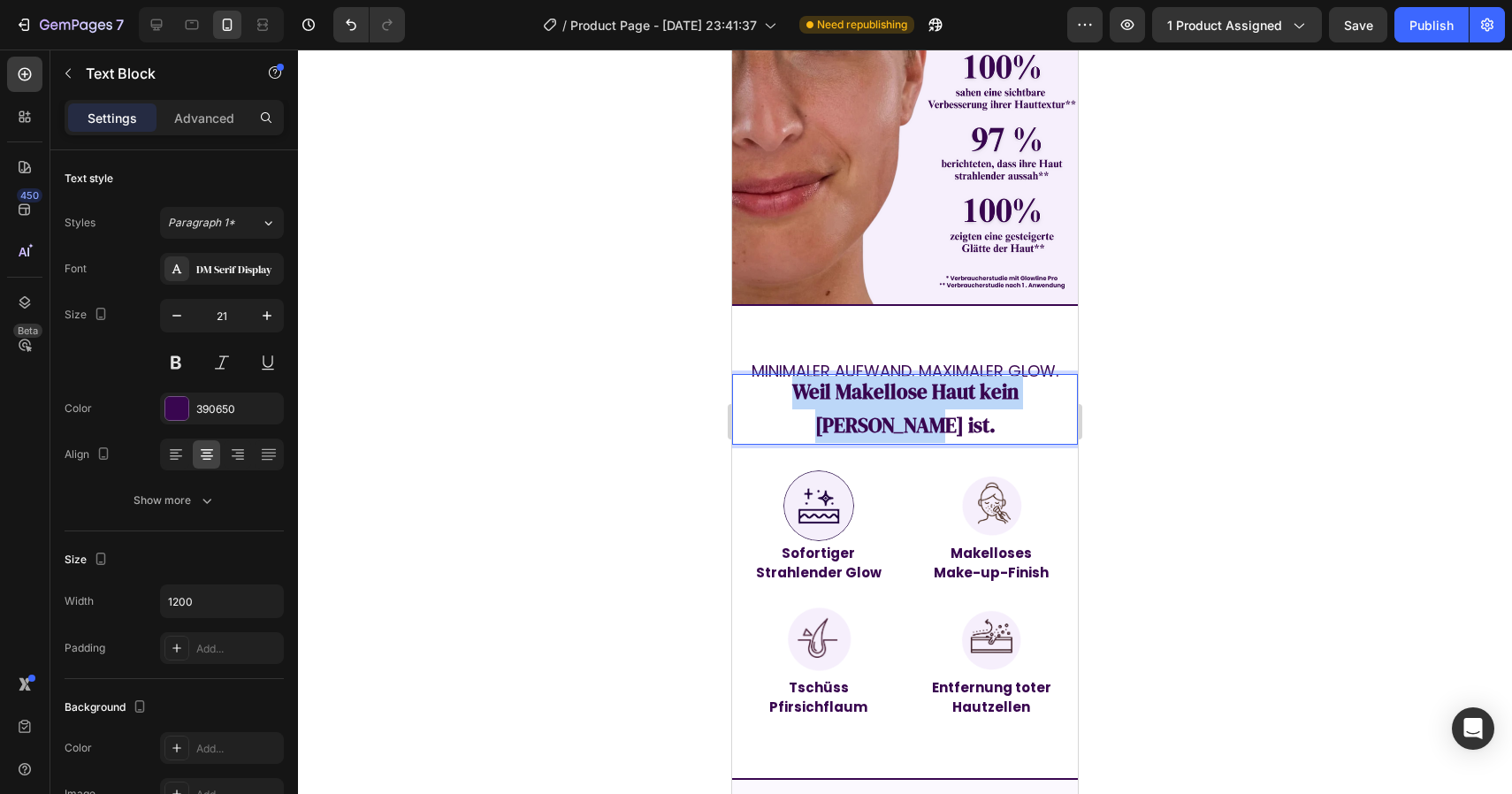
click at [830, 377] on strong "Weil Makellose Haut kein [PERSON_NAME] ist." at bounding box center [905, 408] width 227 height 62
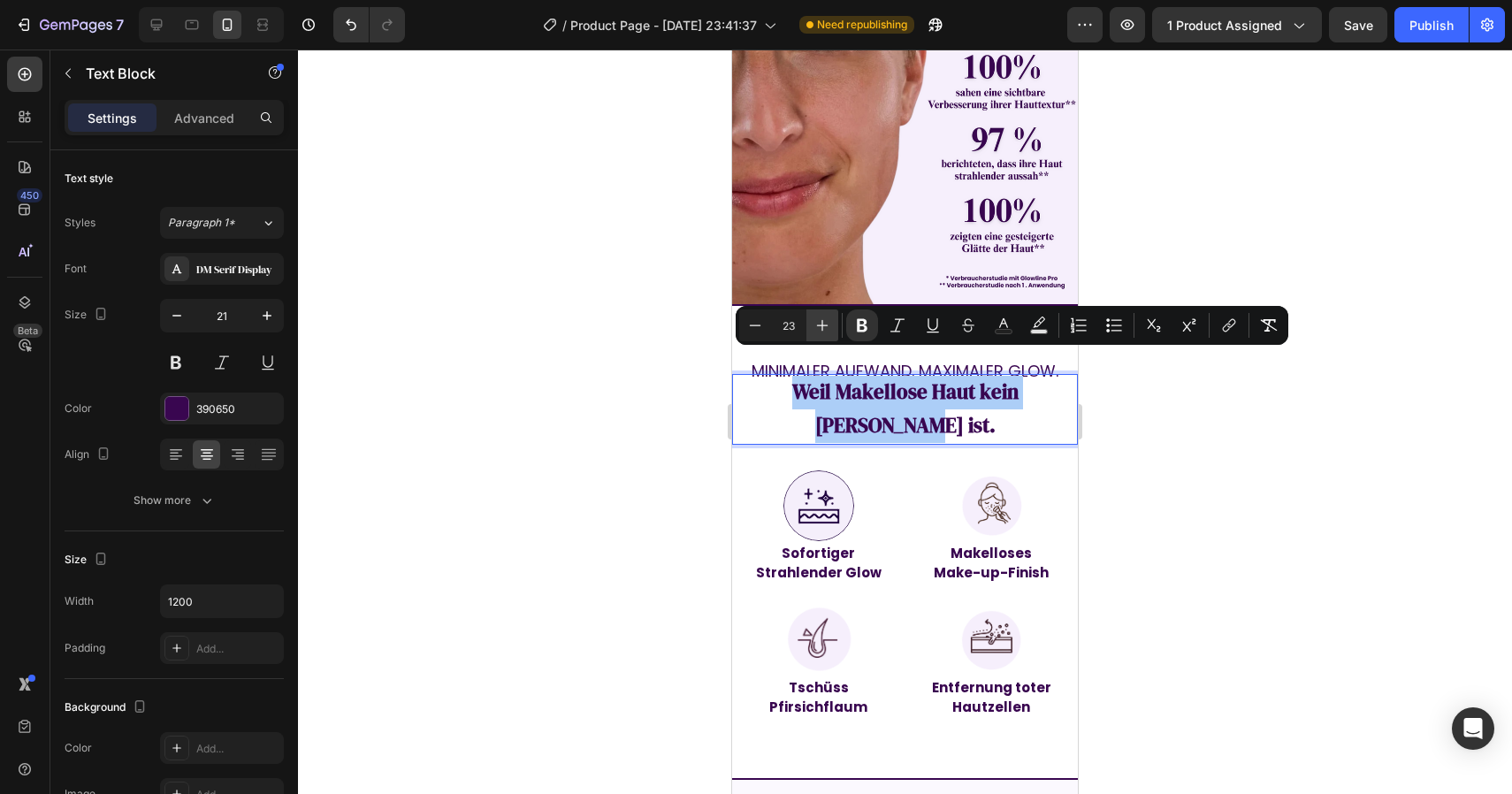
click at [826, 331] on icon "Editor contextual toolbar" at bounding box center [822, 326] width 18 height 18
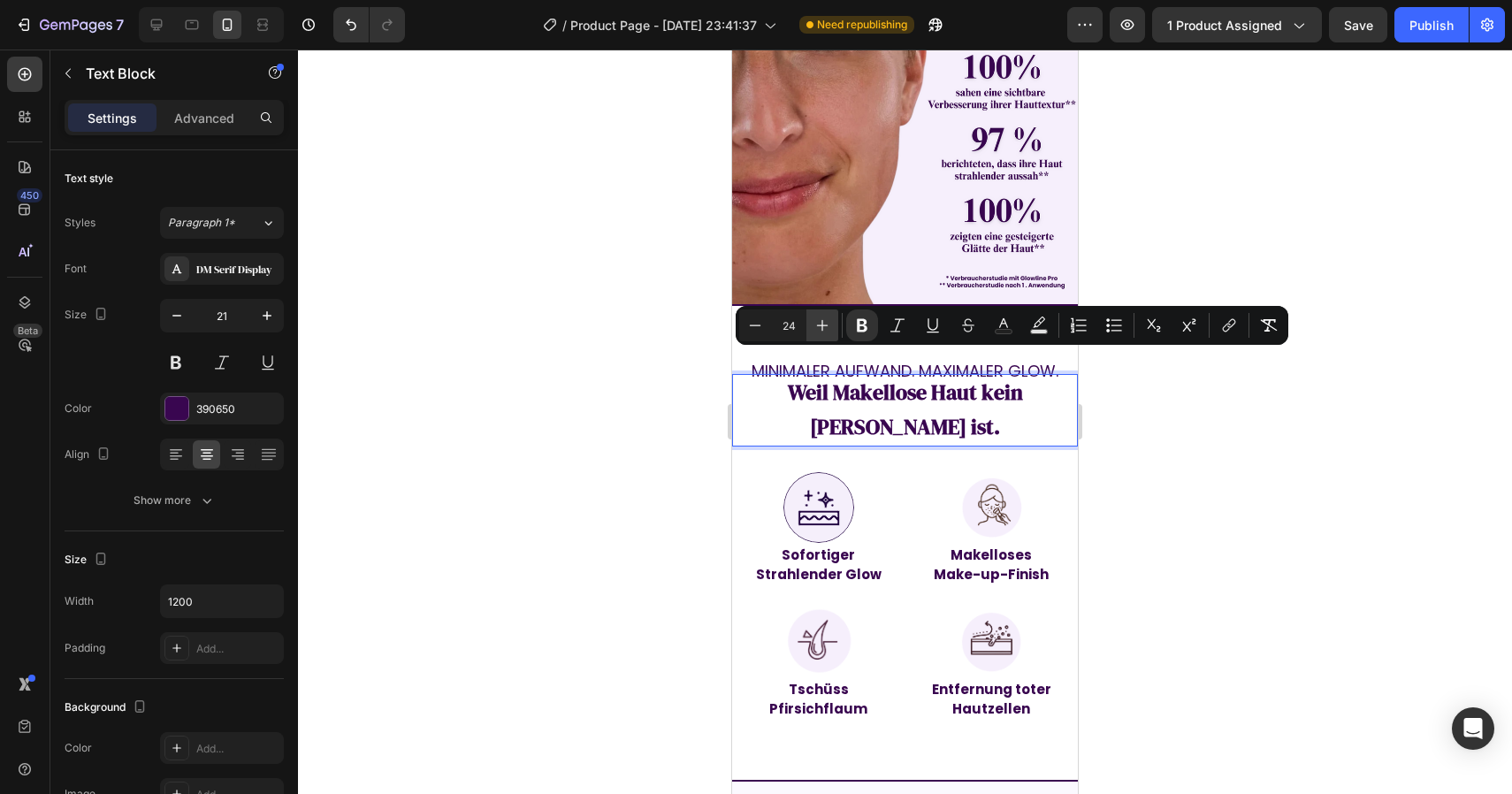
click at [826, 331] on icon "Editor contextual toolbar" at bounding box center [822, 326] width 18 height 18
click at [760, 332] on icon "Editor contextual toolbar" at bounding box center [754, 326] width 18 height 18
type input "24"
click at [681, 341] on div at bounding box center [905, 422] width 1214 height 745
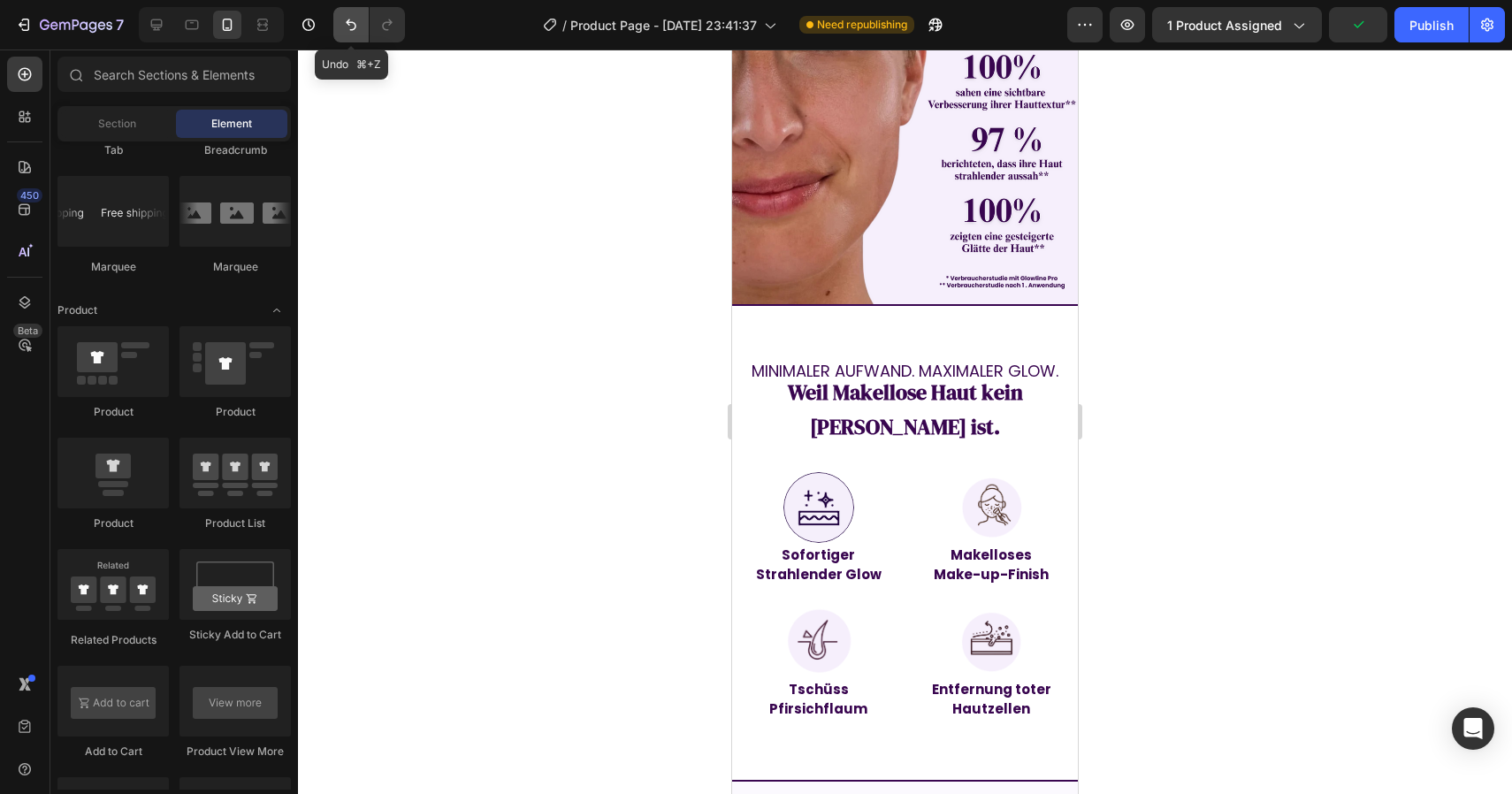
click at [363, 25] on button "Undo/Redo" at bounding box center [351, 25] width 36 height 36
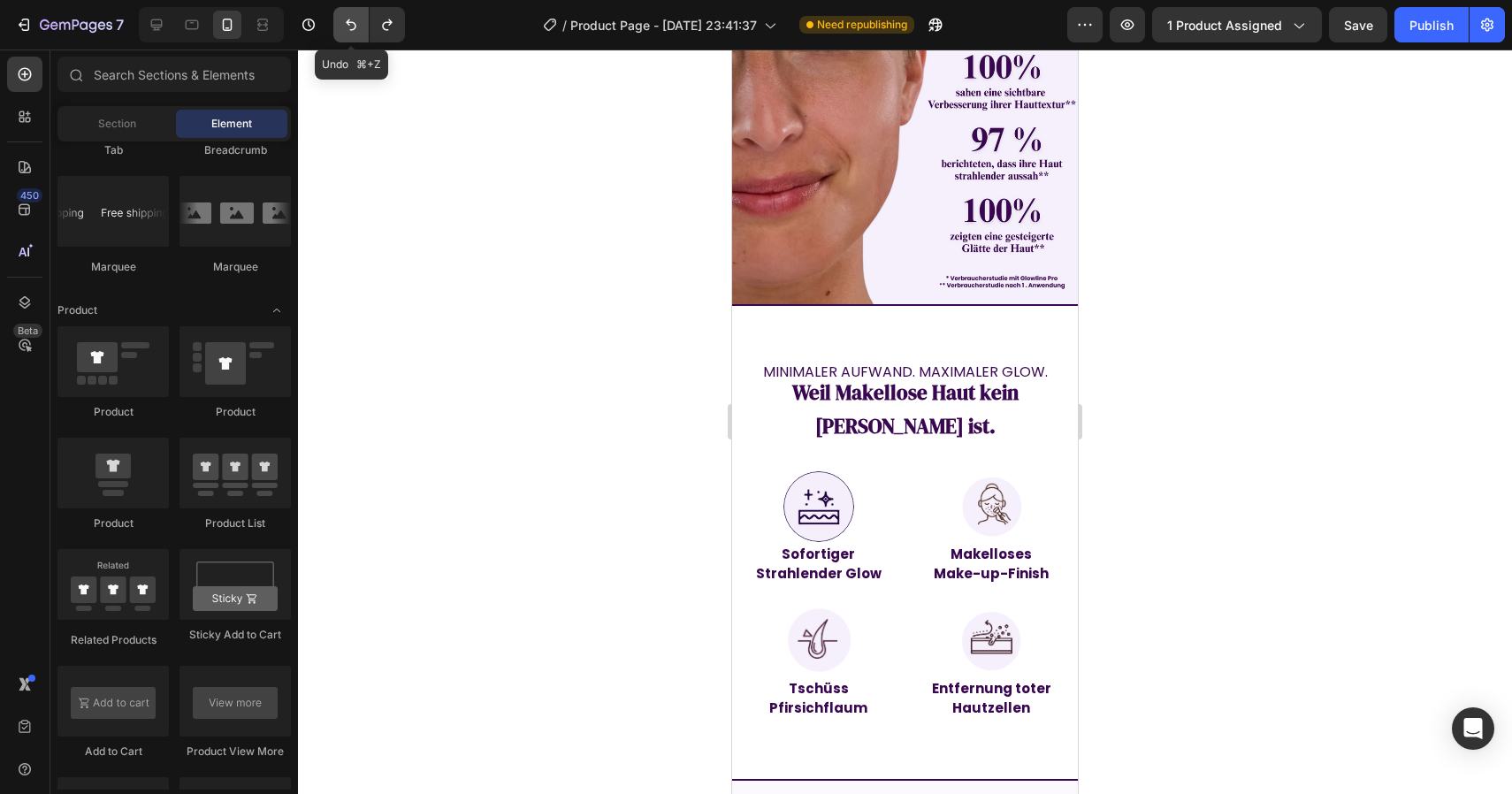
click at [363, 25] on button "Undo/Redo" at bounding box center [351, 25] width 36 height 36
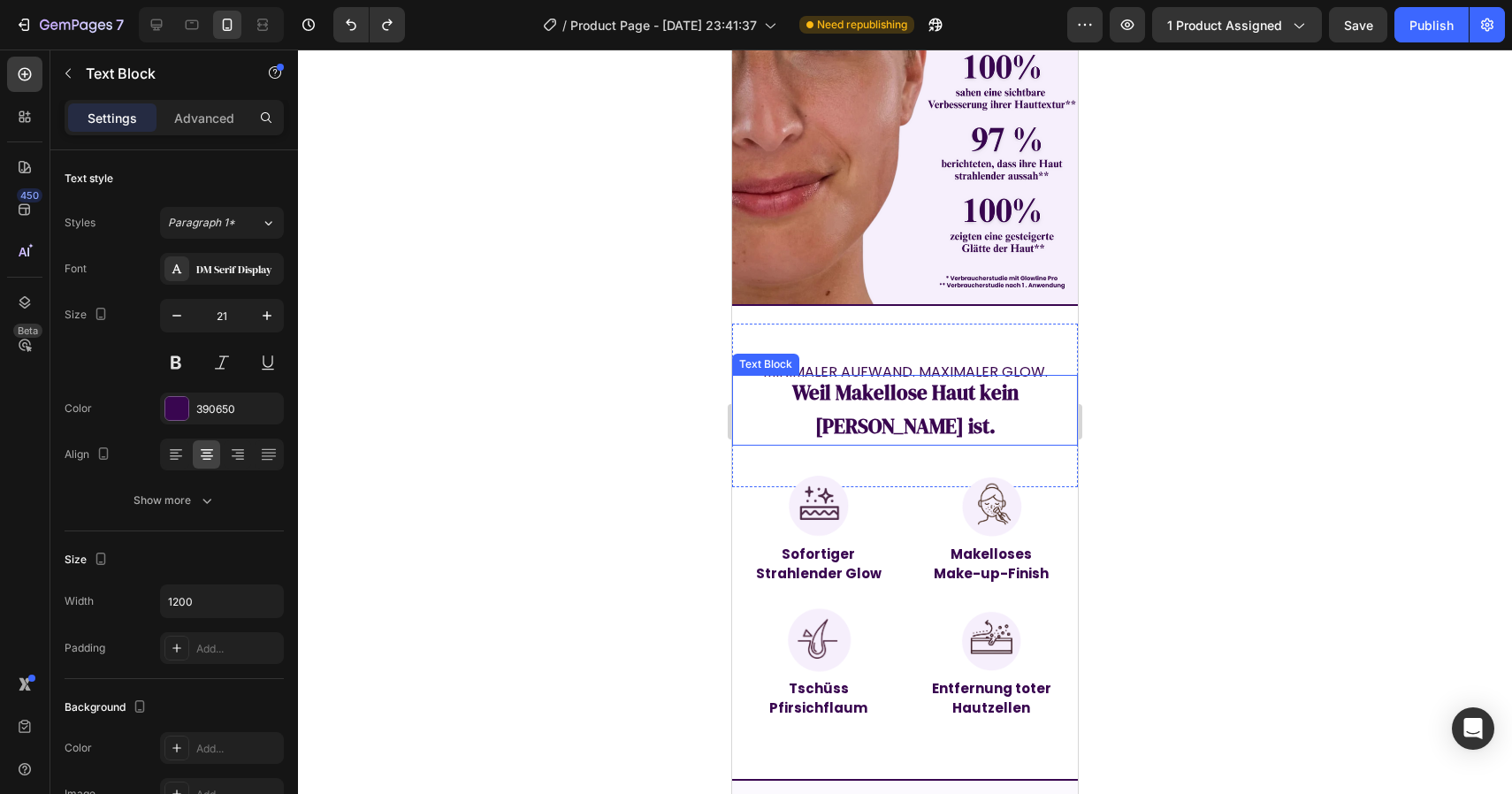
click at [951, 378] on strong "Weil Makellose Haut kein [PERSON_NAME] ist." at bounding box center [905, 409] width 227 height 62
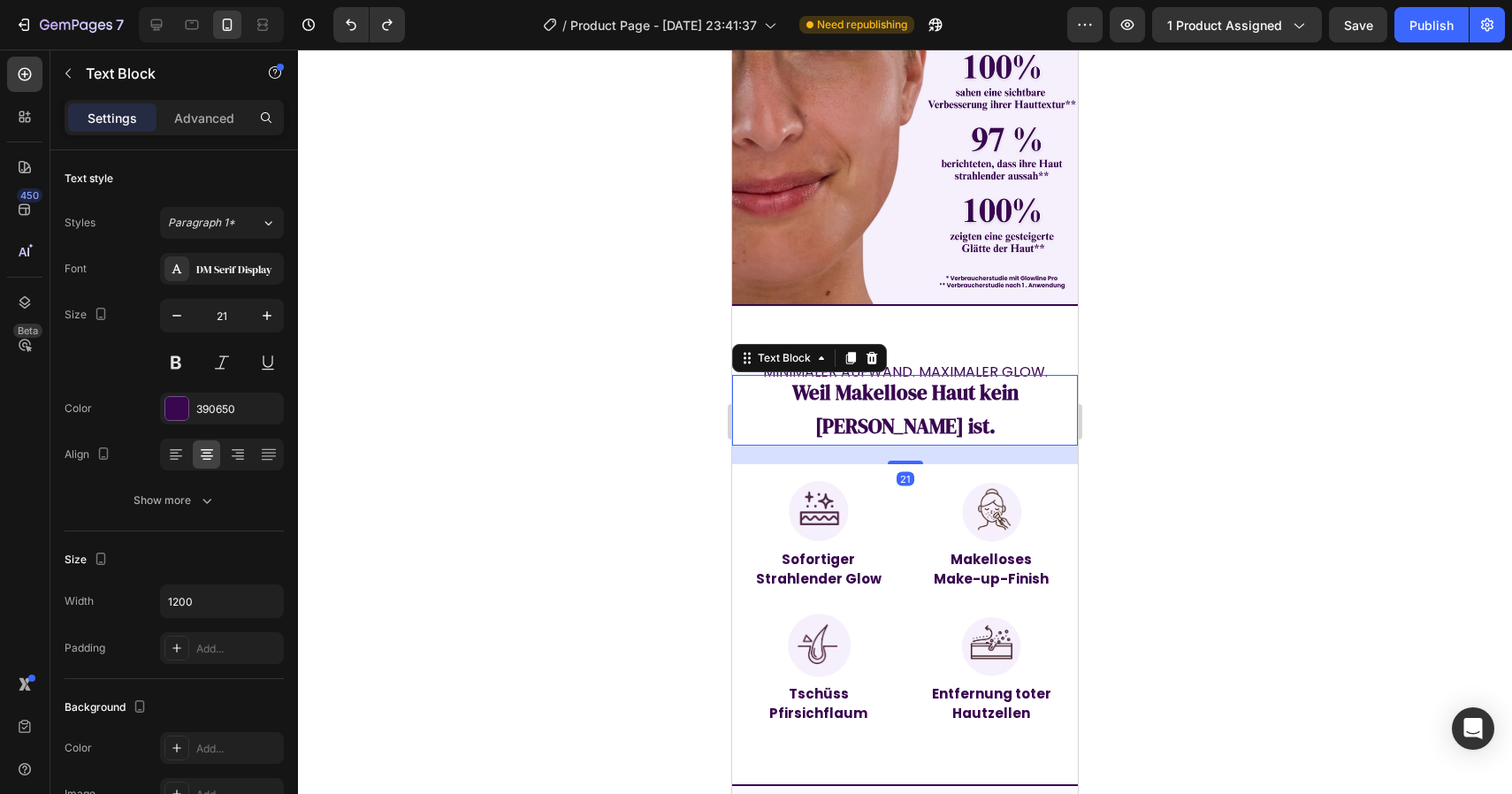
drag, startPoint x: 901, startPoint y: 396, endPoint x: 909, endPoint y: 381, distance: 17.0
click at [901, 461] on div at bounding box center [906, 463] width 36 height 4
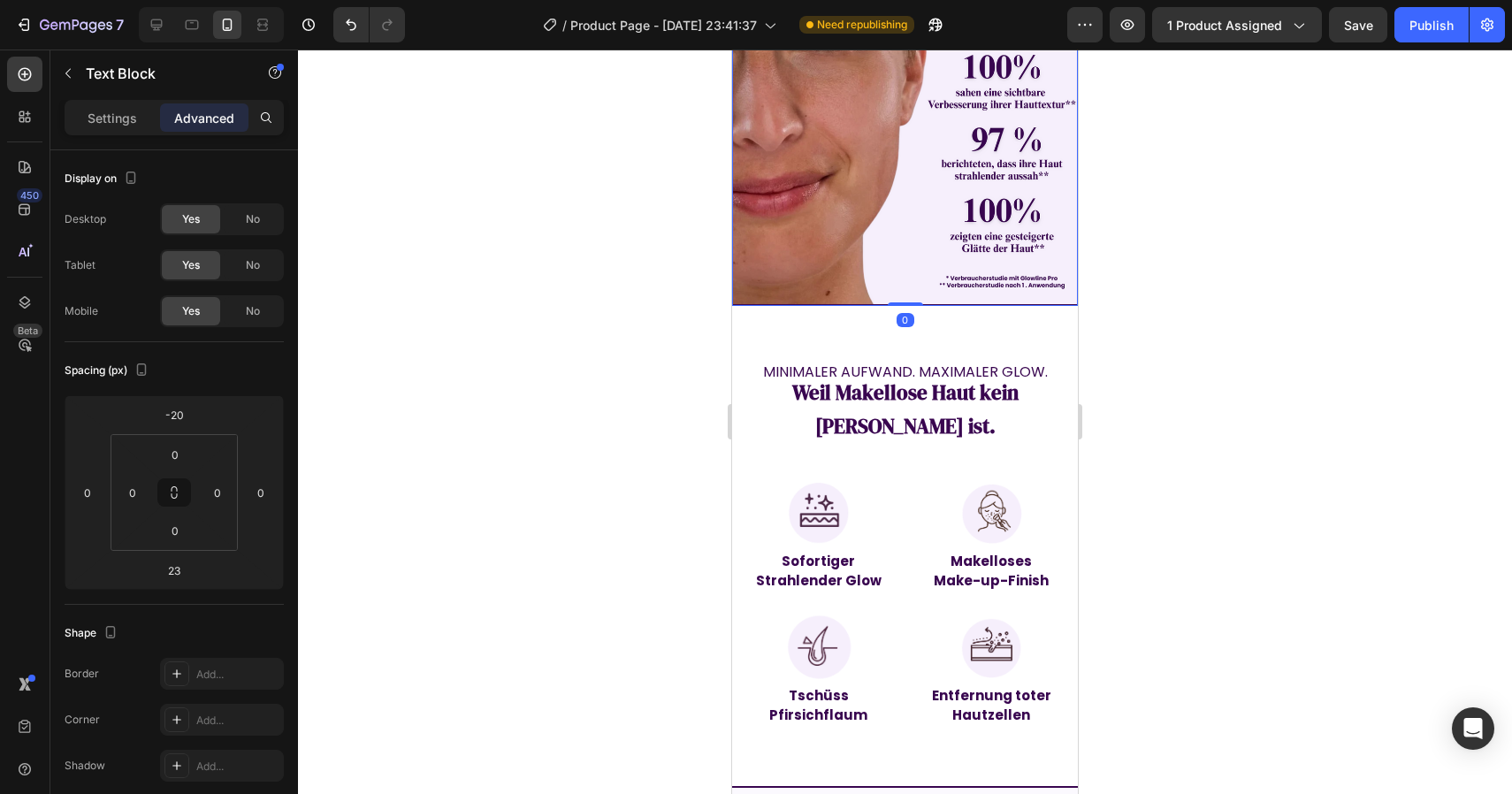
click at [924, 251] on img at bounding box center [905, 131] width 346 height 349
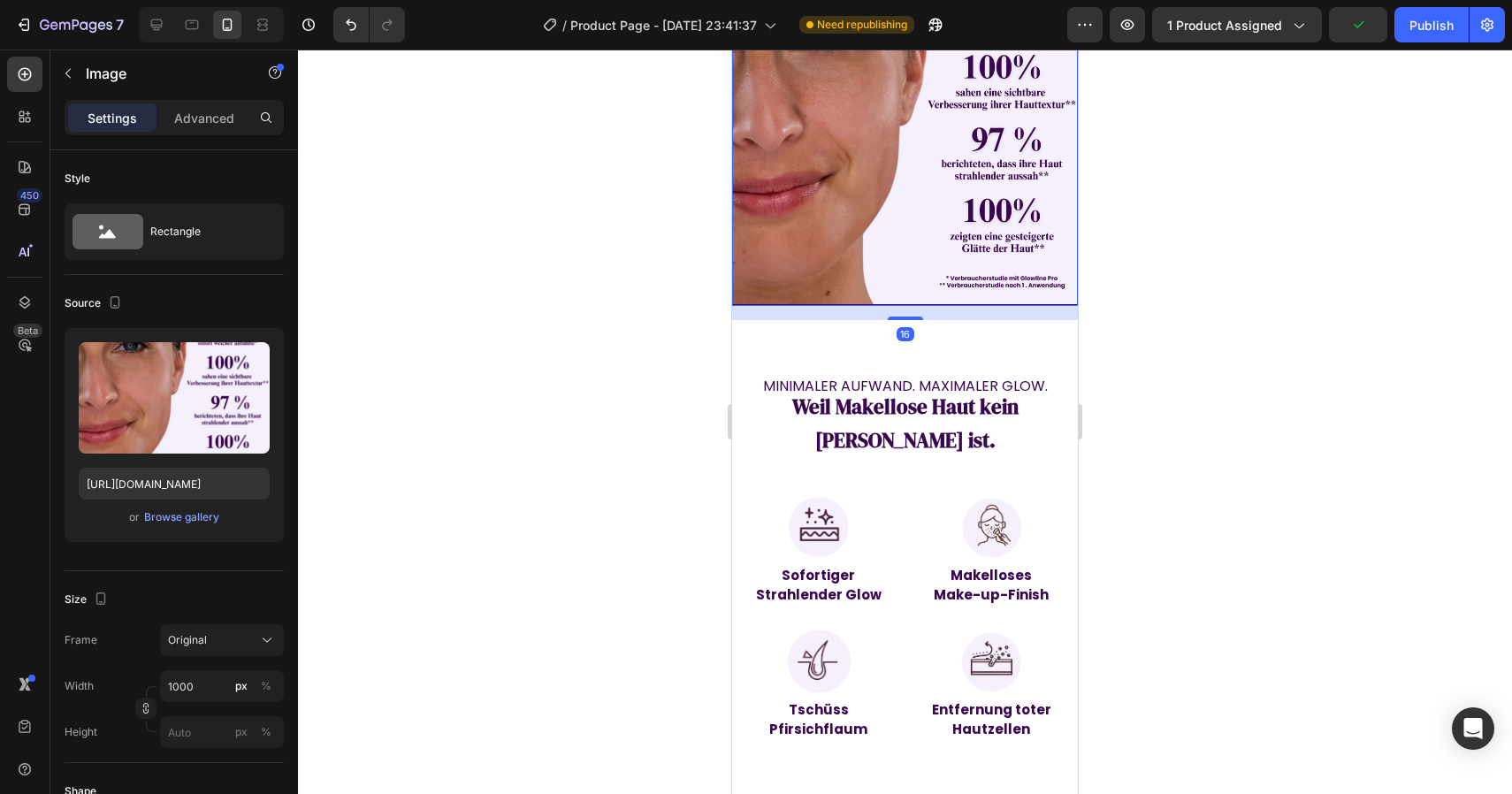
drag, startPoint x: 903, startPoint y: 276, endPoint x: 918, endPoint y: 300, distance: 28.3
click at [902, 317] on div at bounding box center [906, 319] width 36 height 4
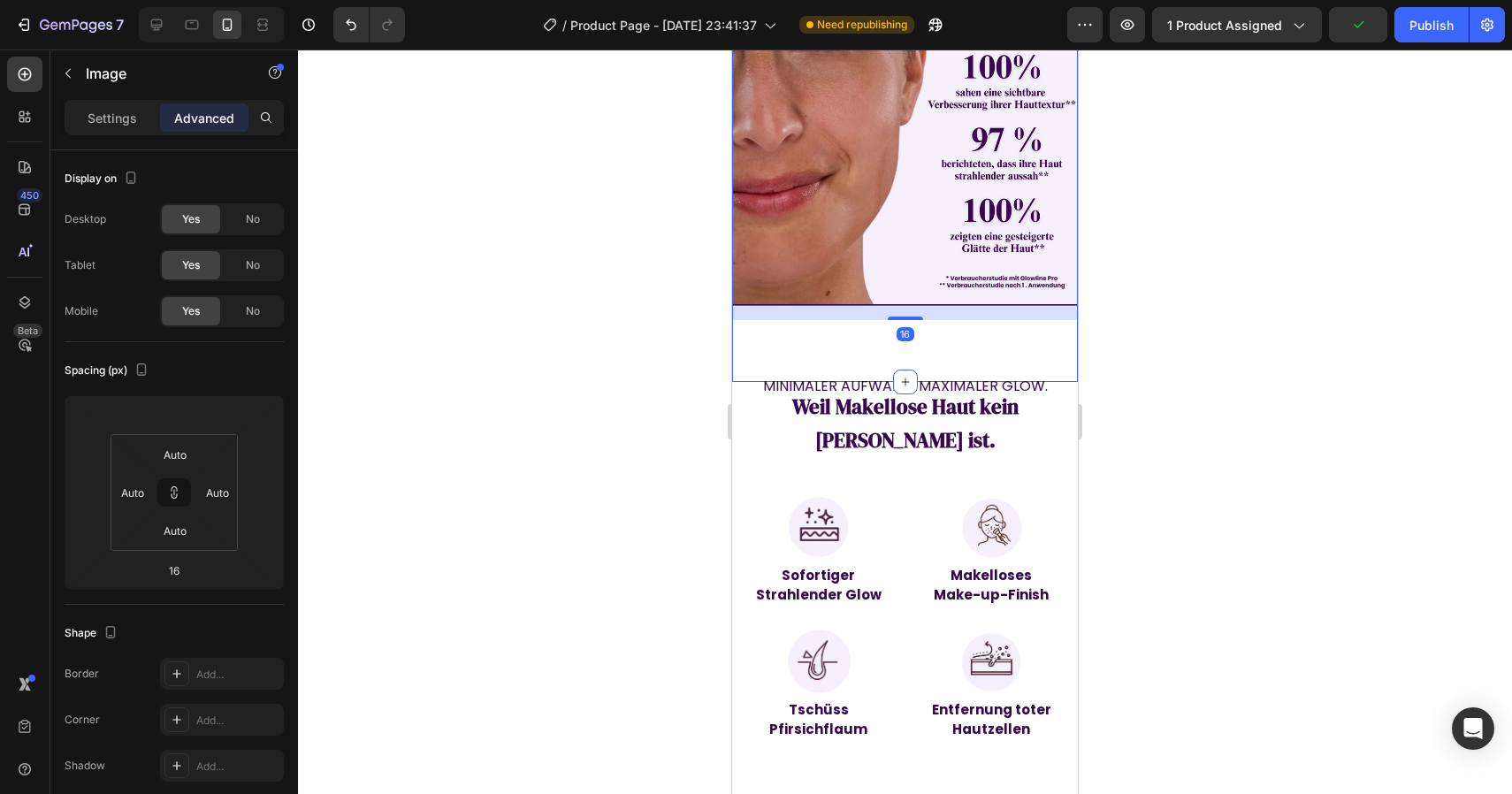
click at [1187, 309] on div at bounding box center [905, 422] width 1214 height 745
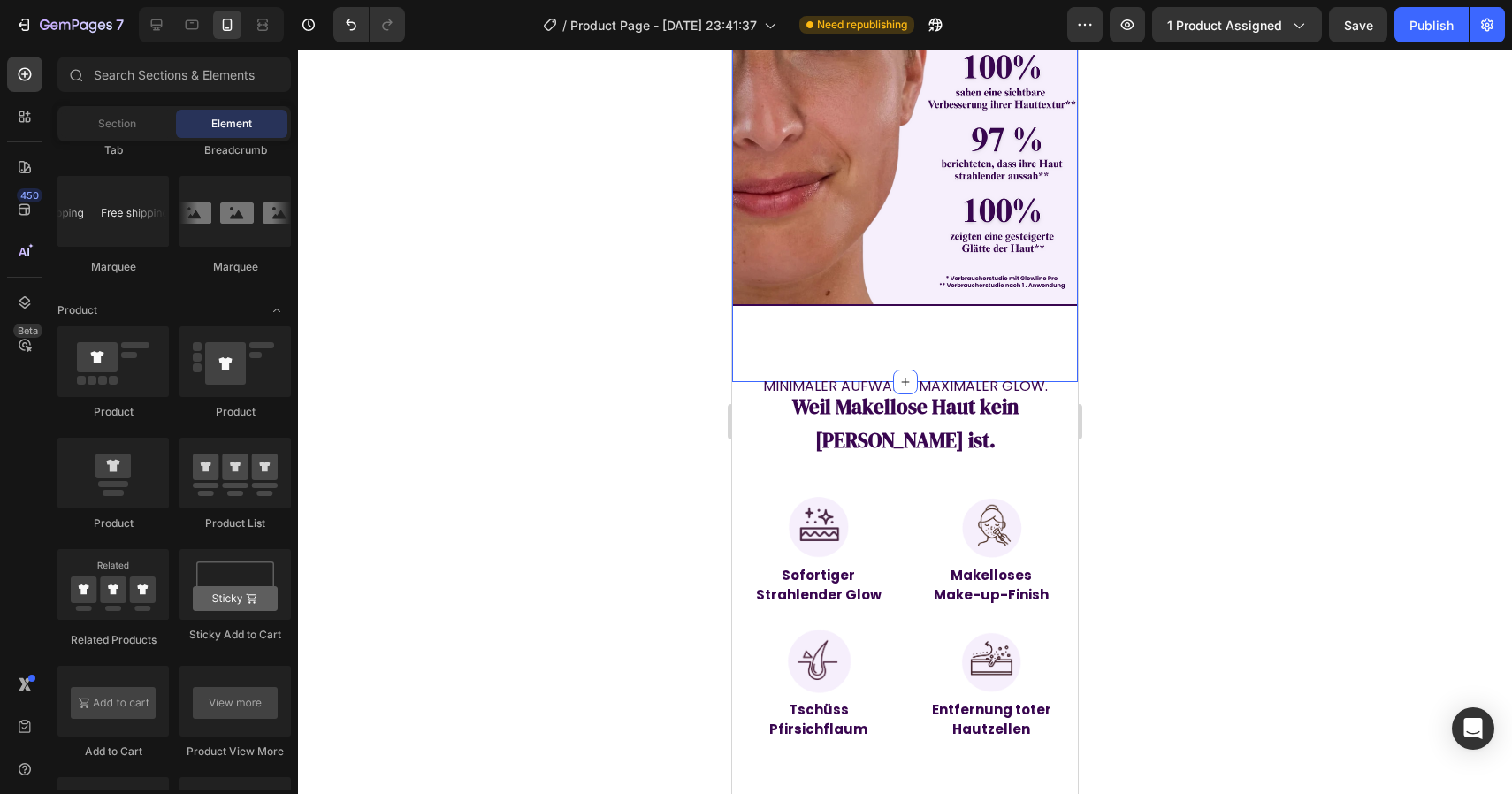
click at [1184, 308] on div at bounding box center [905, 422] width 1214 height 745
drag, startPoint x: 1306, startPoint y: 327, endPoint x: 1099, endPoint y: 395, distance: 217.9
click at [1289, 332] on div at bounding box center [905, 422] width 1214 height 745
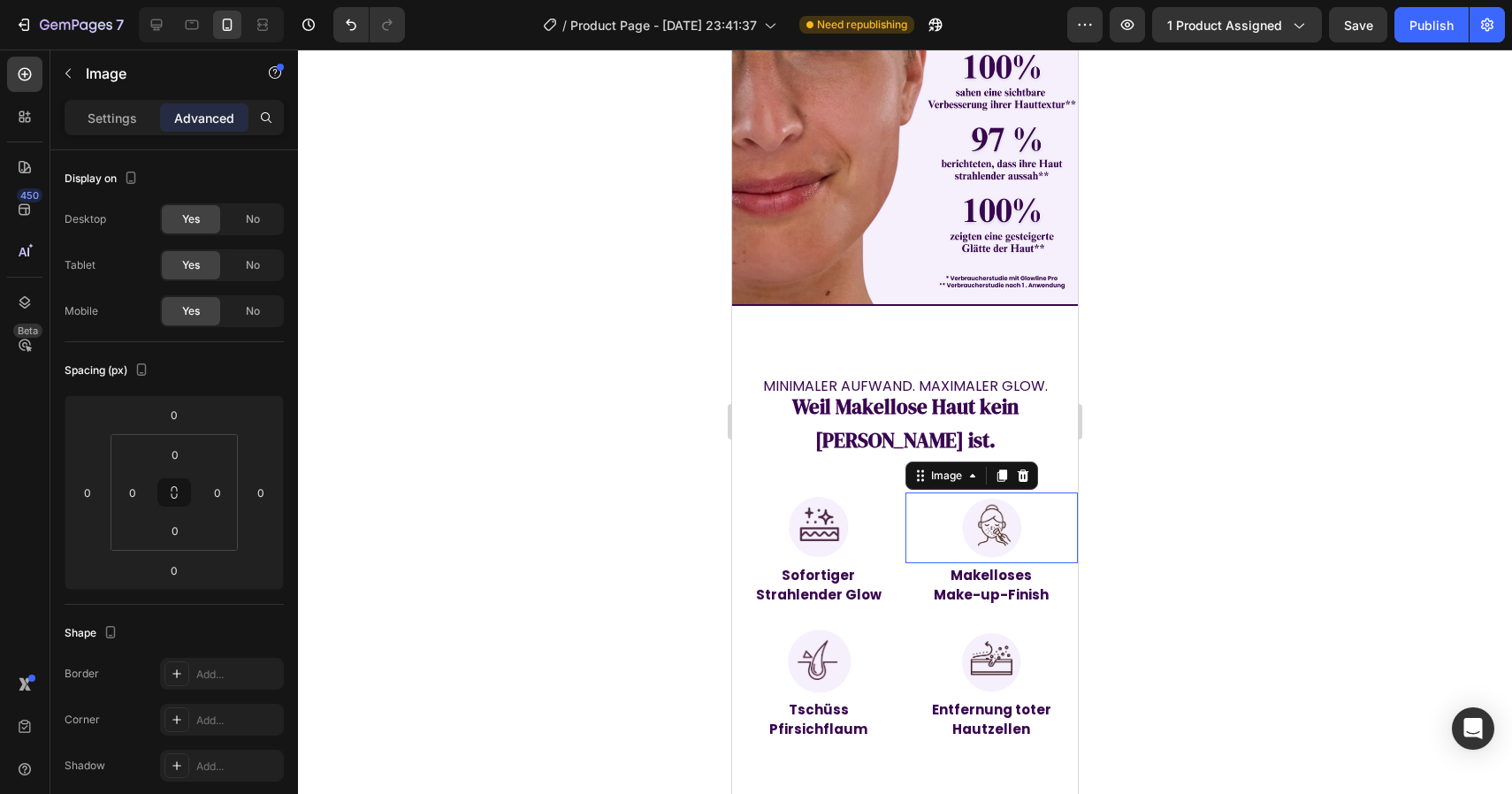
drag, startPoint x: 1047, startPoint y: 495, endPoint x: 1064, endPoint y: 493, distance: 17.1
click at [1047, 495] on div at bounding box center [992, 528] width 173 height 71
click at [1225, 456] on div at bounding box center [905, 422] width 1214 height 745
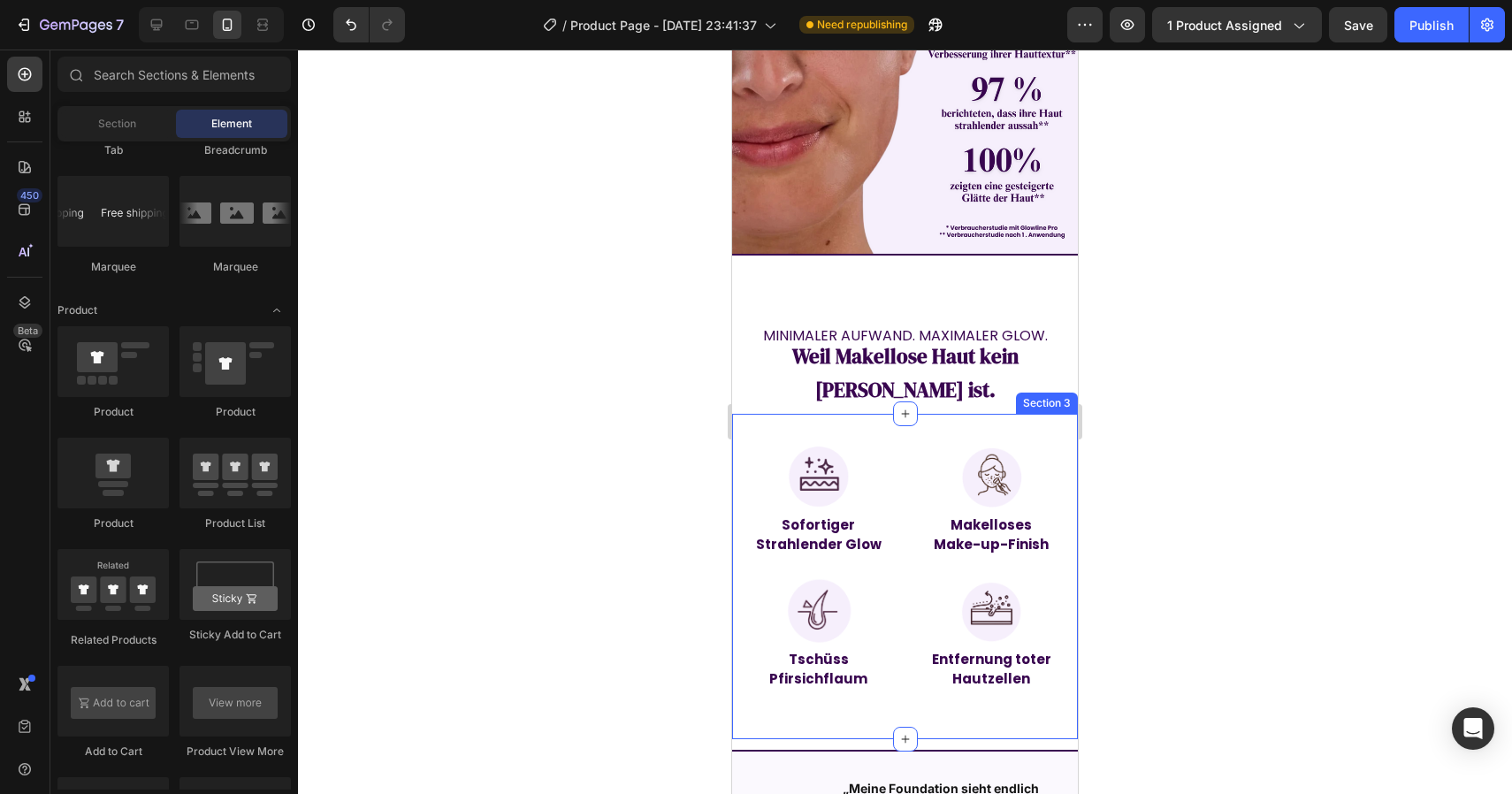
scroll to position [1290, 0]
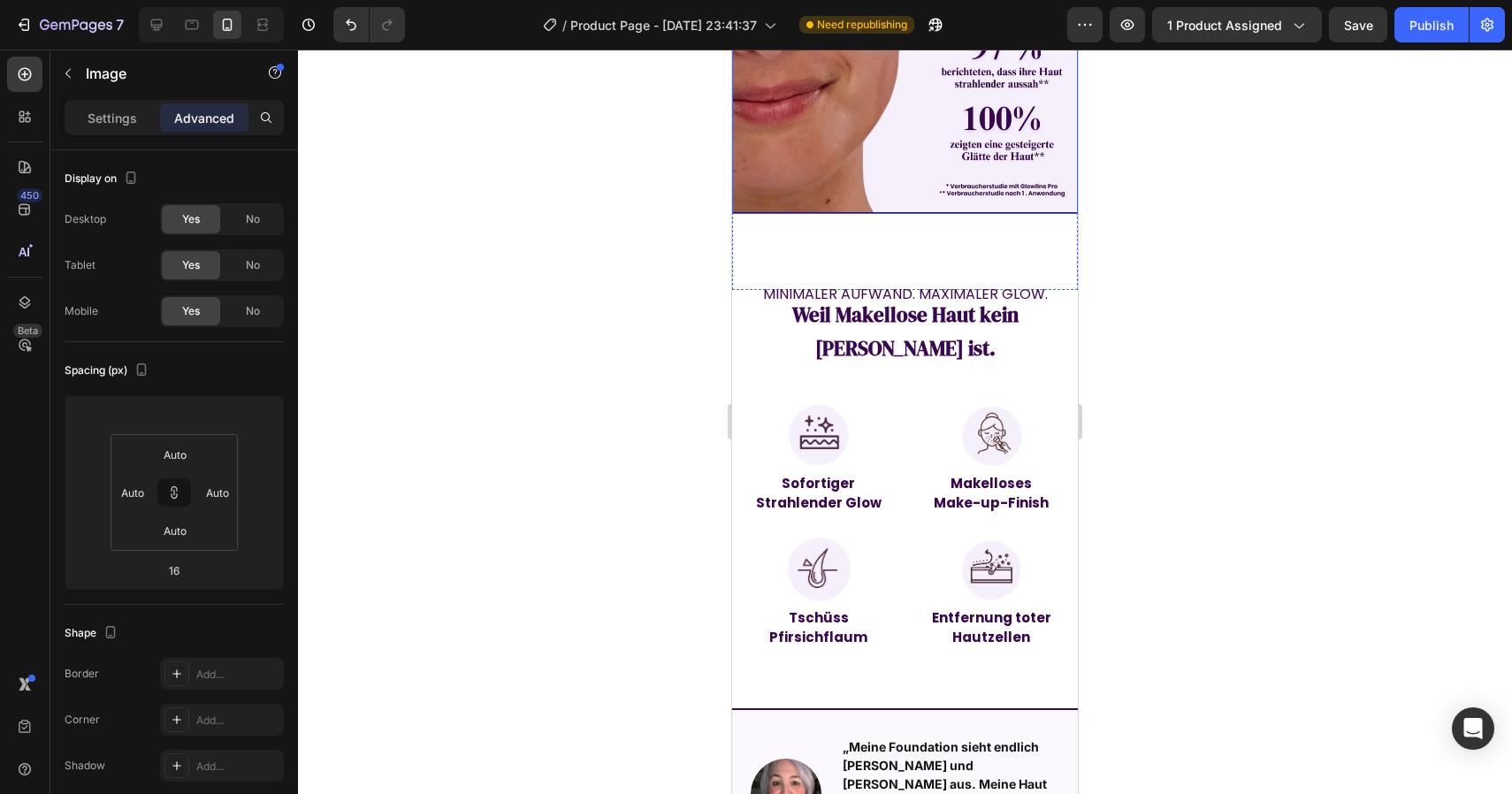
drag, startPoint x: 929, startPoint y: 169, endPoint x: 922, endPoint y: 180, distance: 13.0
click at [926, 170] on img at bounding box center [905, 39] width 346 height 349
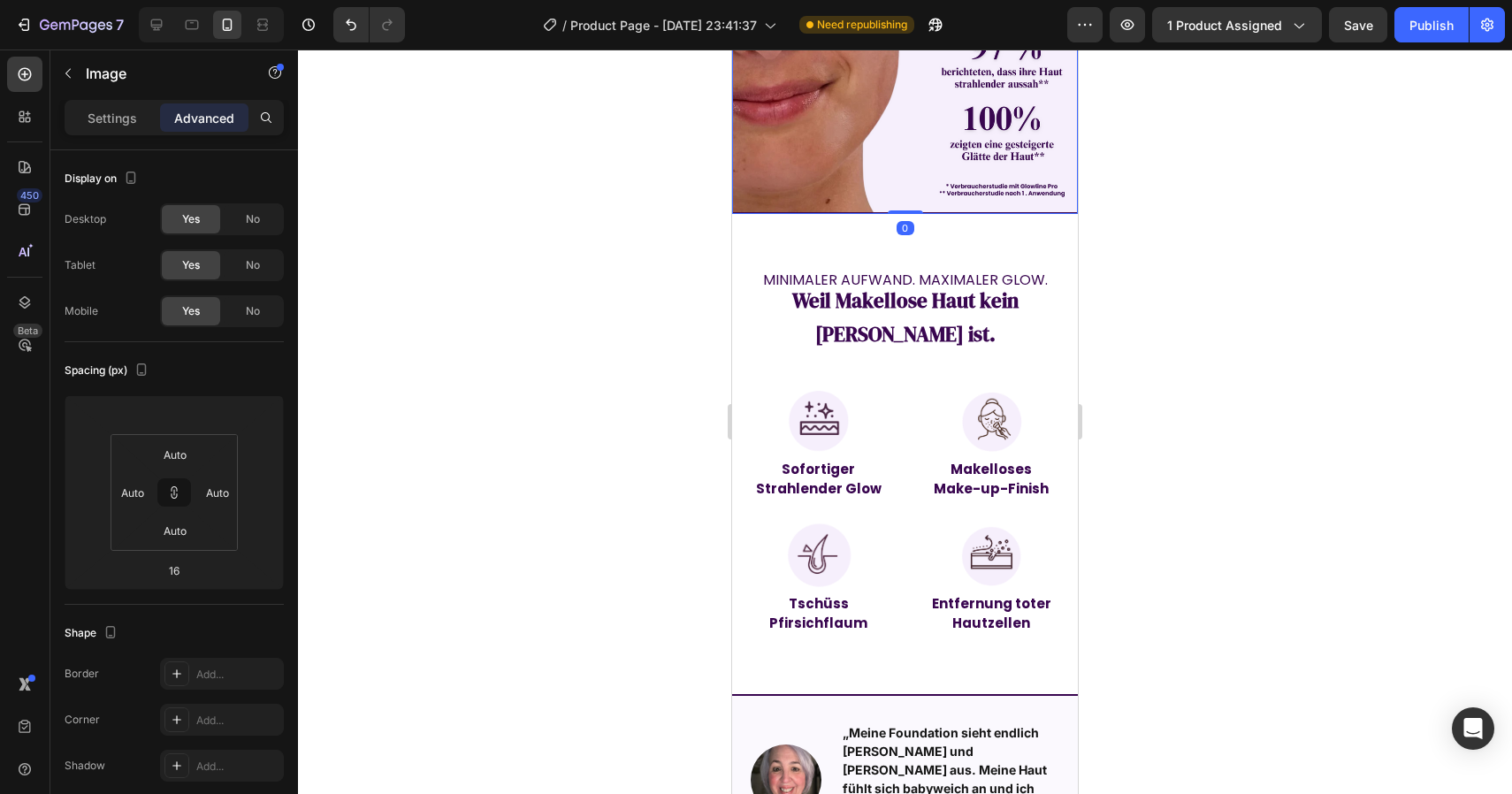
drag, startPoint x: 896, startPoint y: 199, endPoint x: 898, endPoint y: 181, distance: 18.1
click at [898, 181] on div "Image 0" at bounding box center [905, 39] width 346 height 349
type input "0"
click at [1172, 246] on div at bounding box center [905, 422] width 1214 height 745
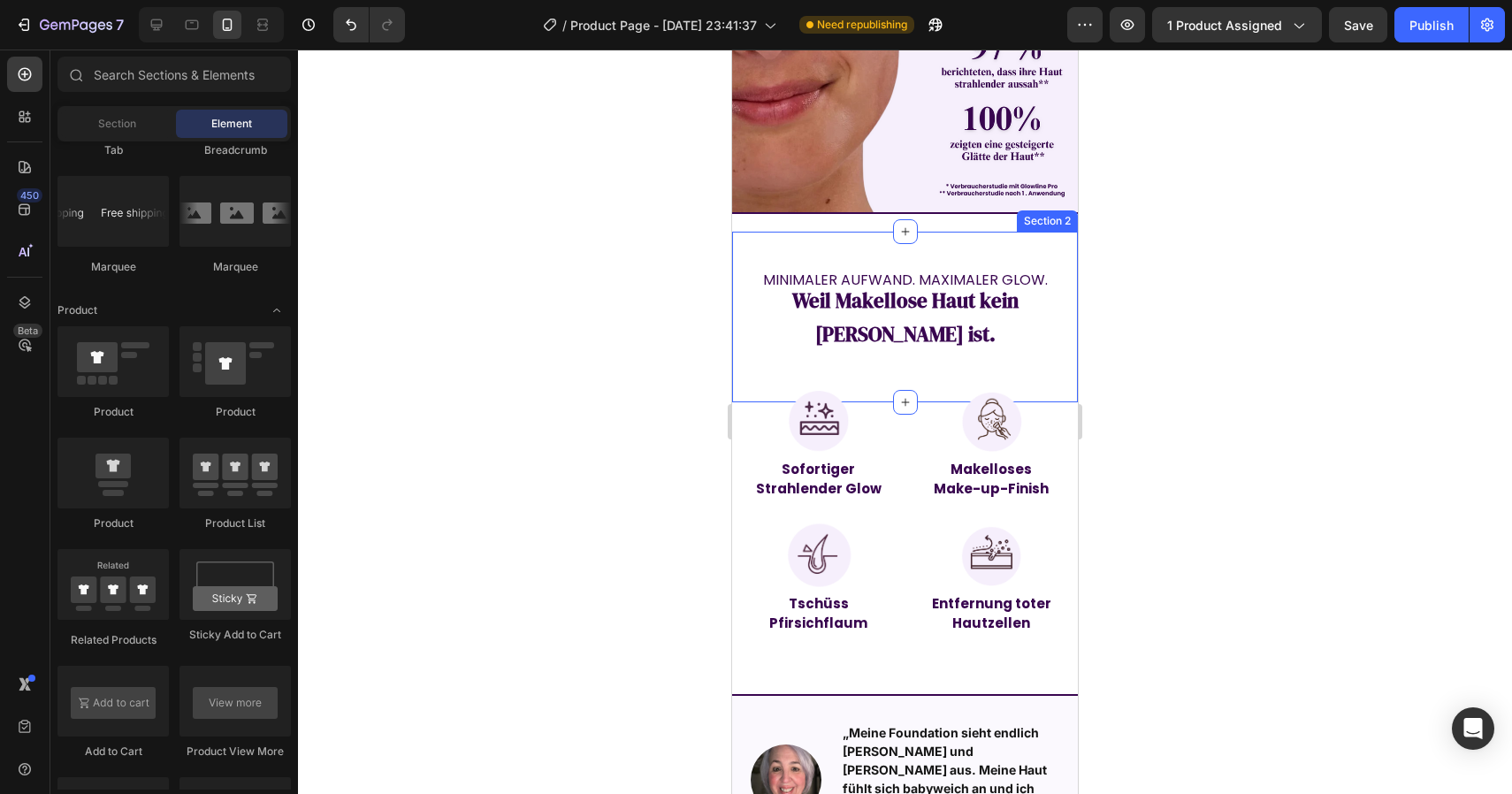
click at [1172, 249] on div at bounding box center [905, 422] width 1214 height 745
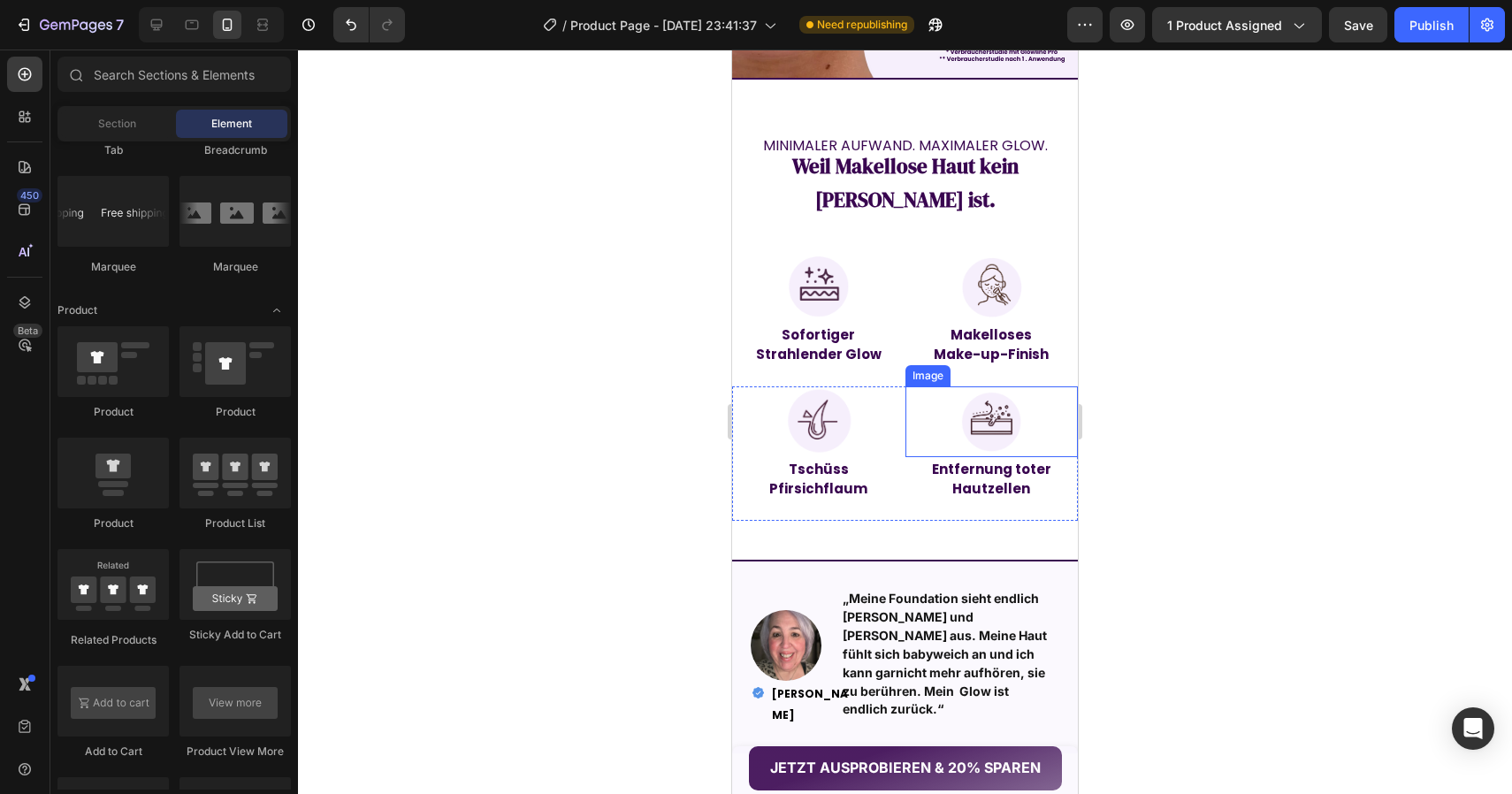
scroll to position [1426, 0]
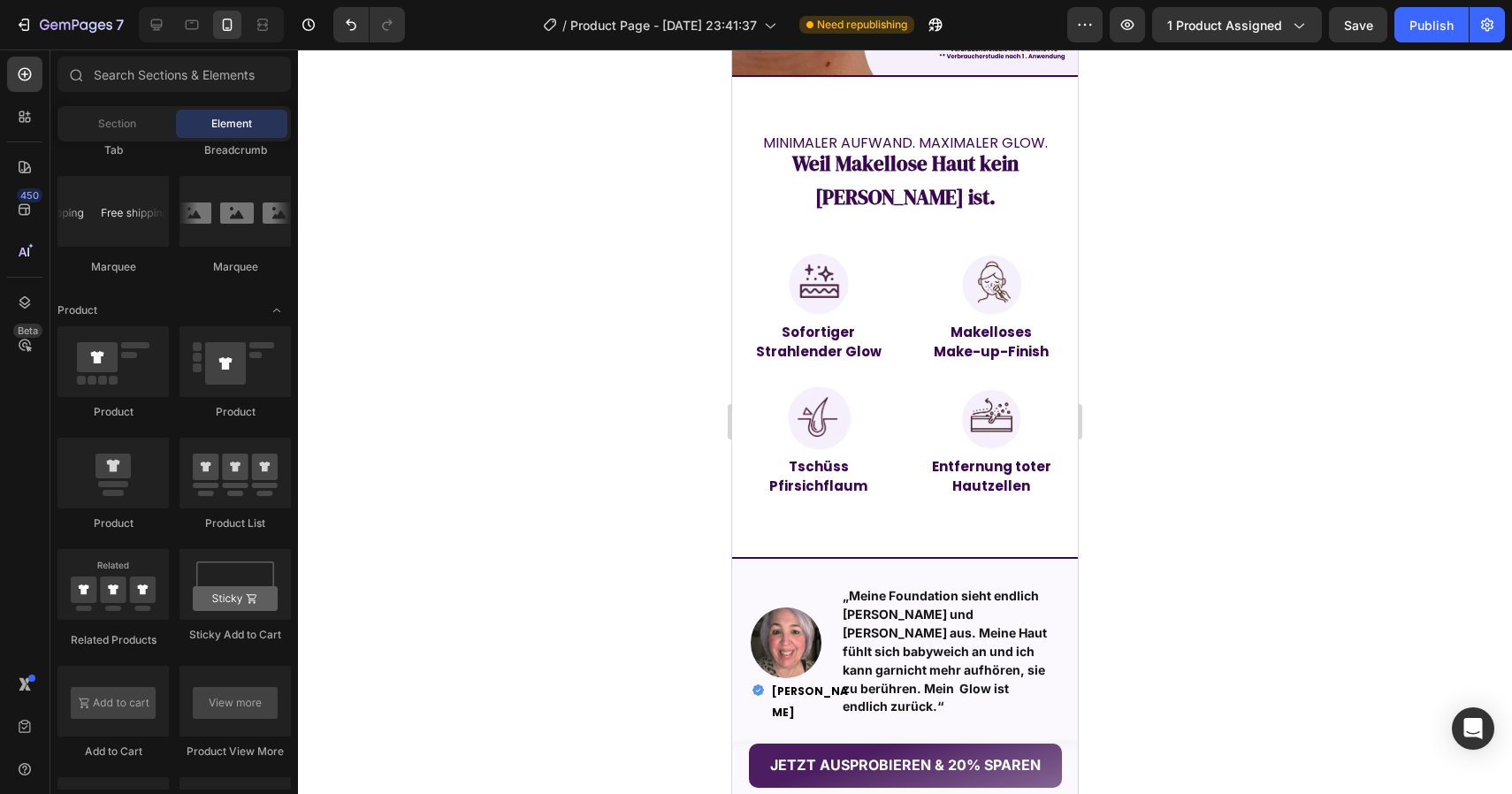
click at [579, 503] on div at bounding box center [905, 422] width 1214 height 745
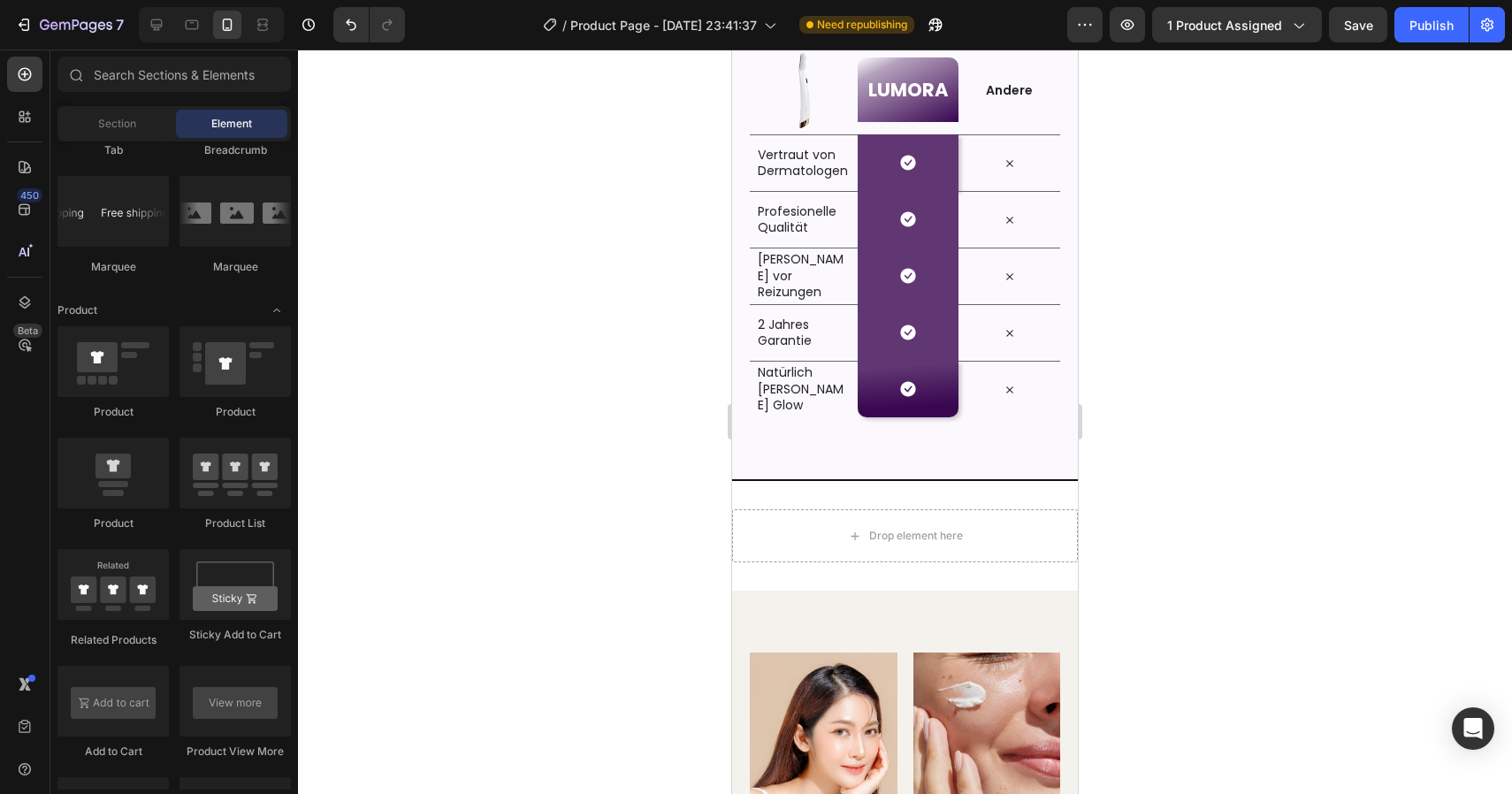
scroll to position [3091, 0]
